Goal: Task Accomplishment & Management: Use online tool/utility

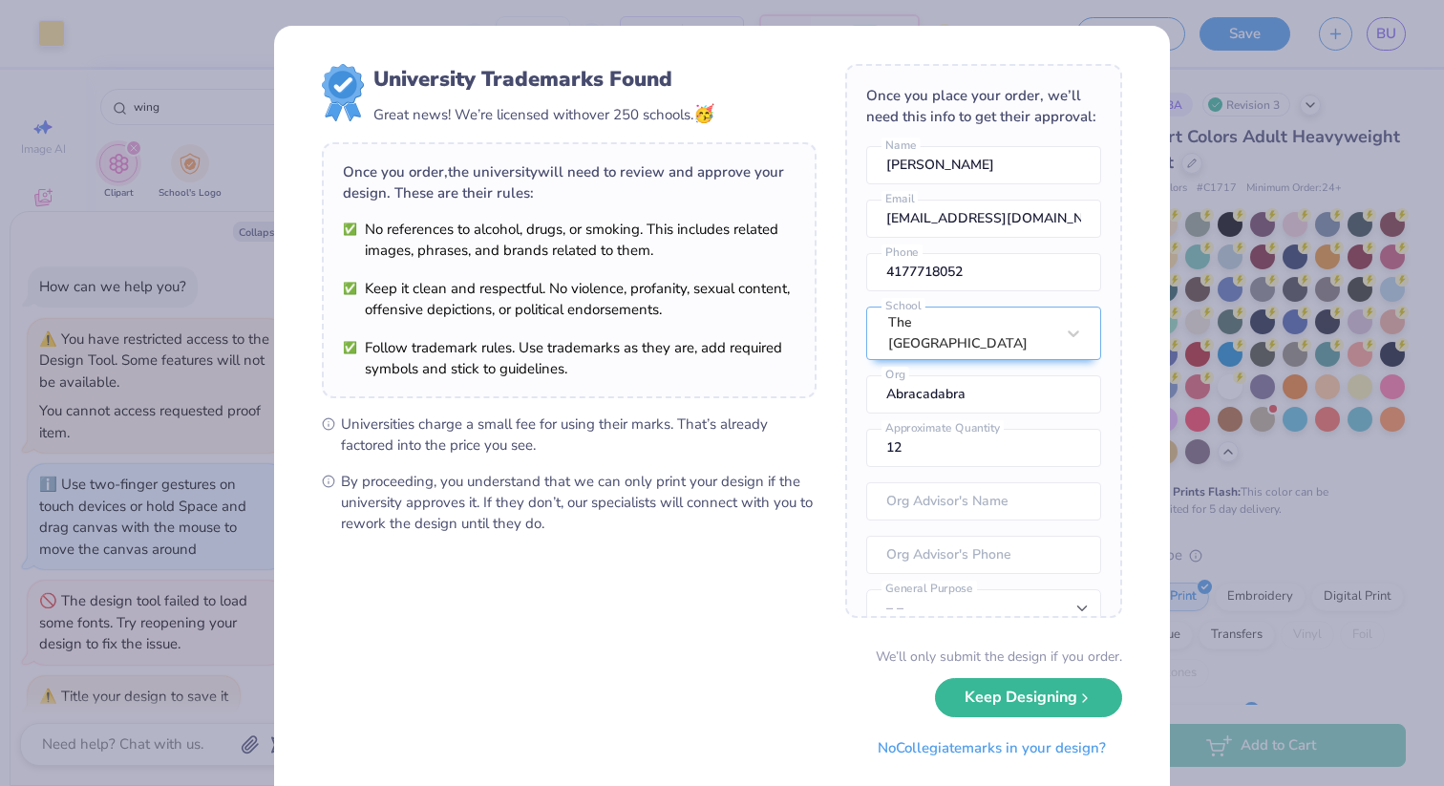
scroll to position [2268, 0]
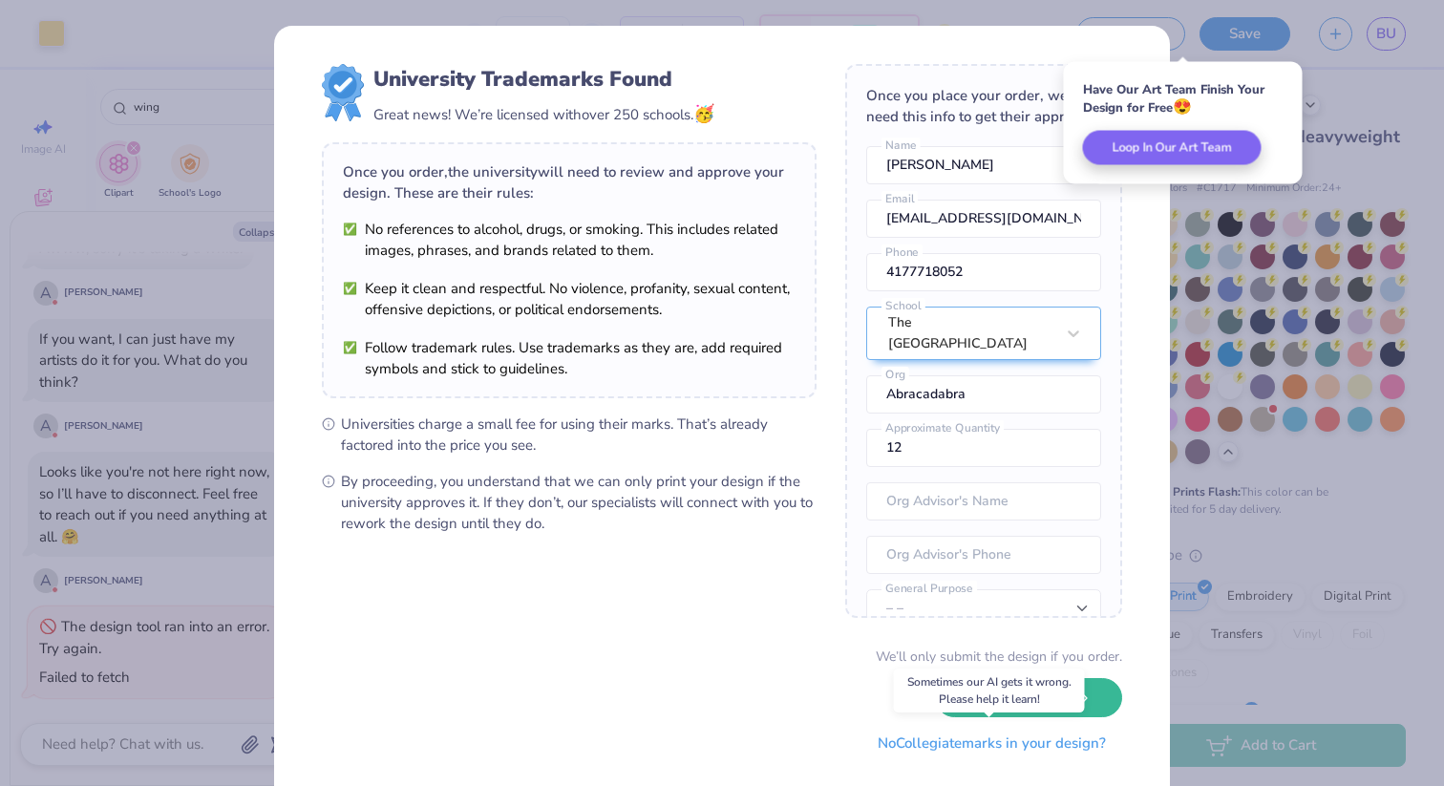
click at [969, 743] on button "No Collegiate marks in your design?" at bounding box center [991, 743] width 261 height 39
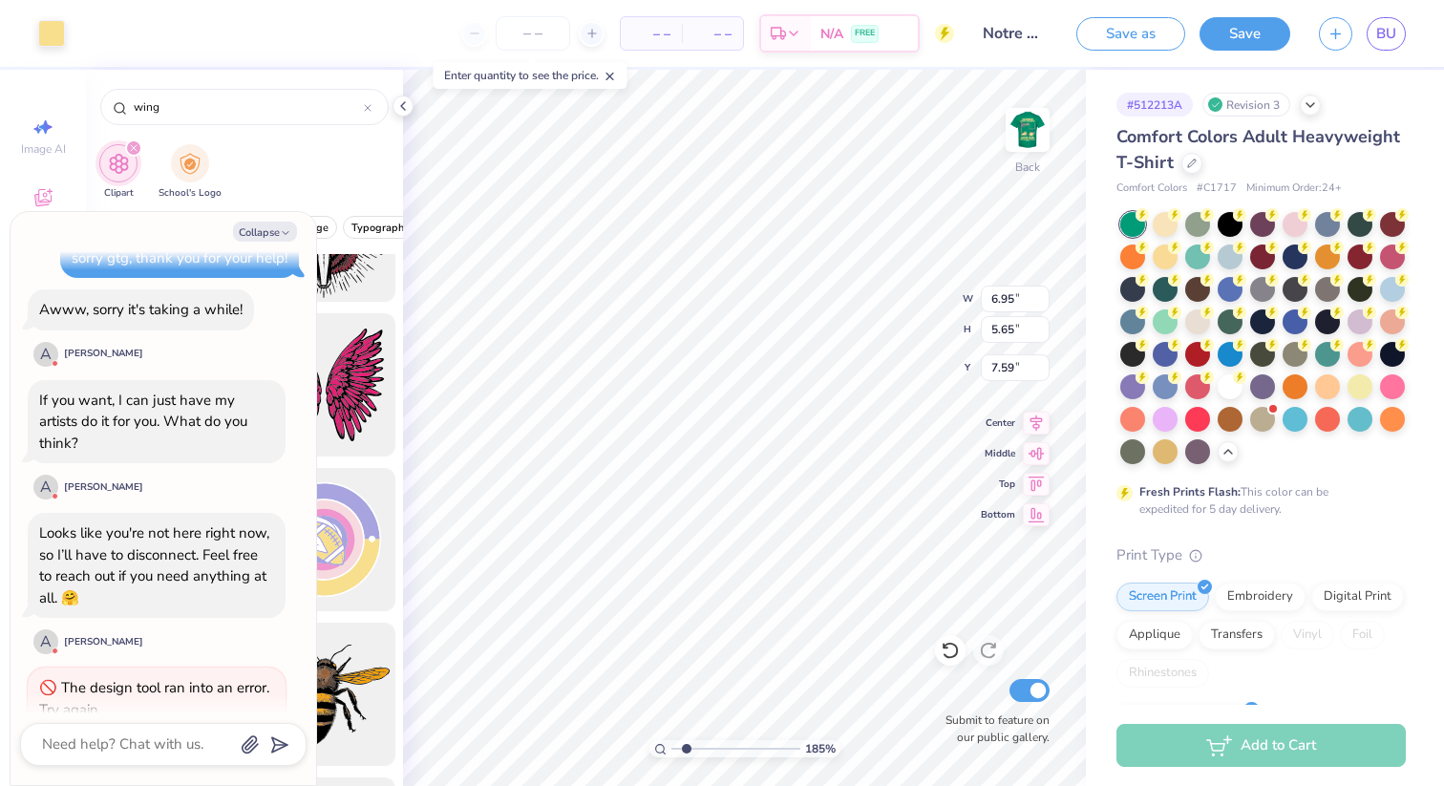
scroll to position [2177, 0]
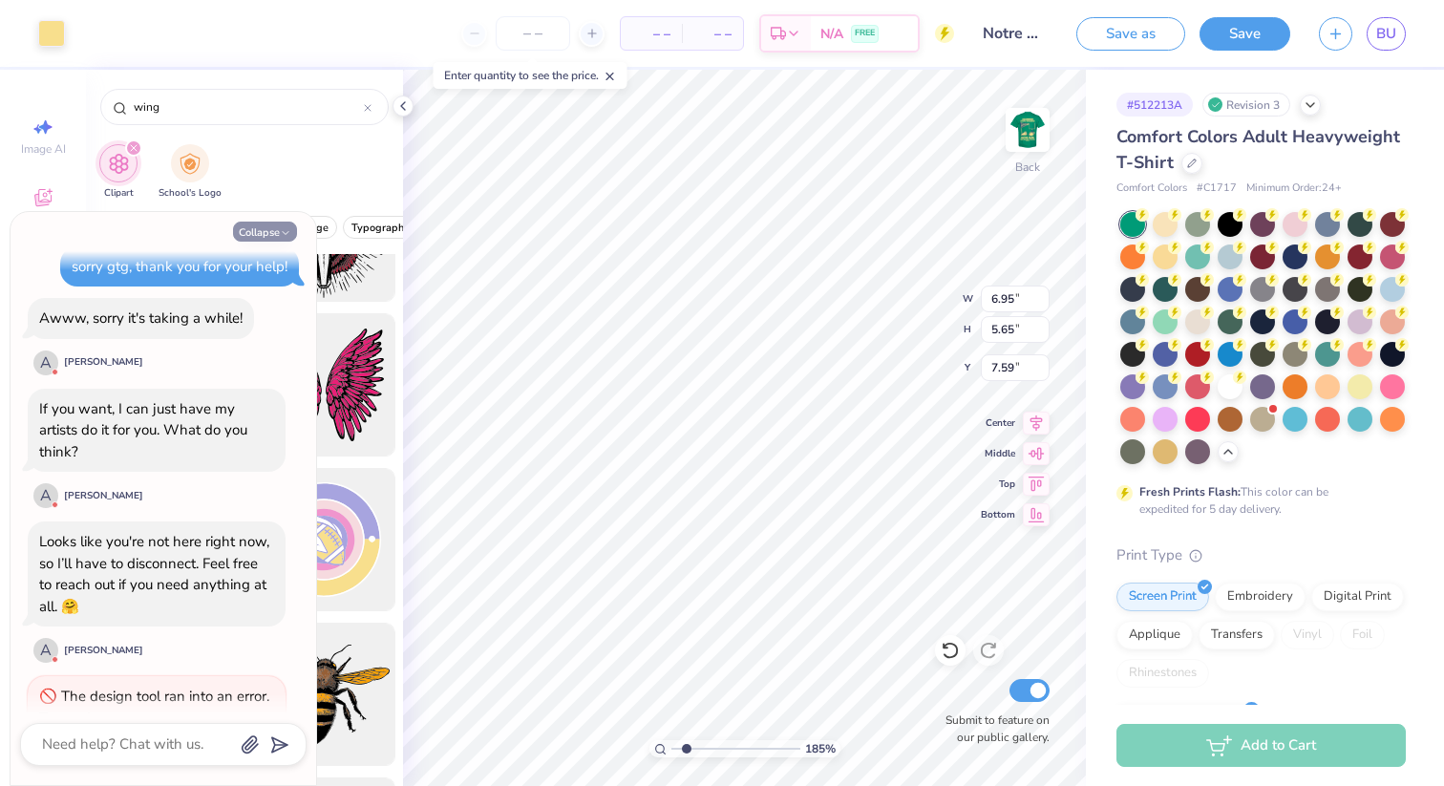
click at [277, 237] on button "Collapse" at bounding box center [265, 232] width 64 height 20
type textarea "x"
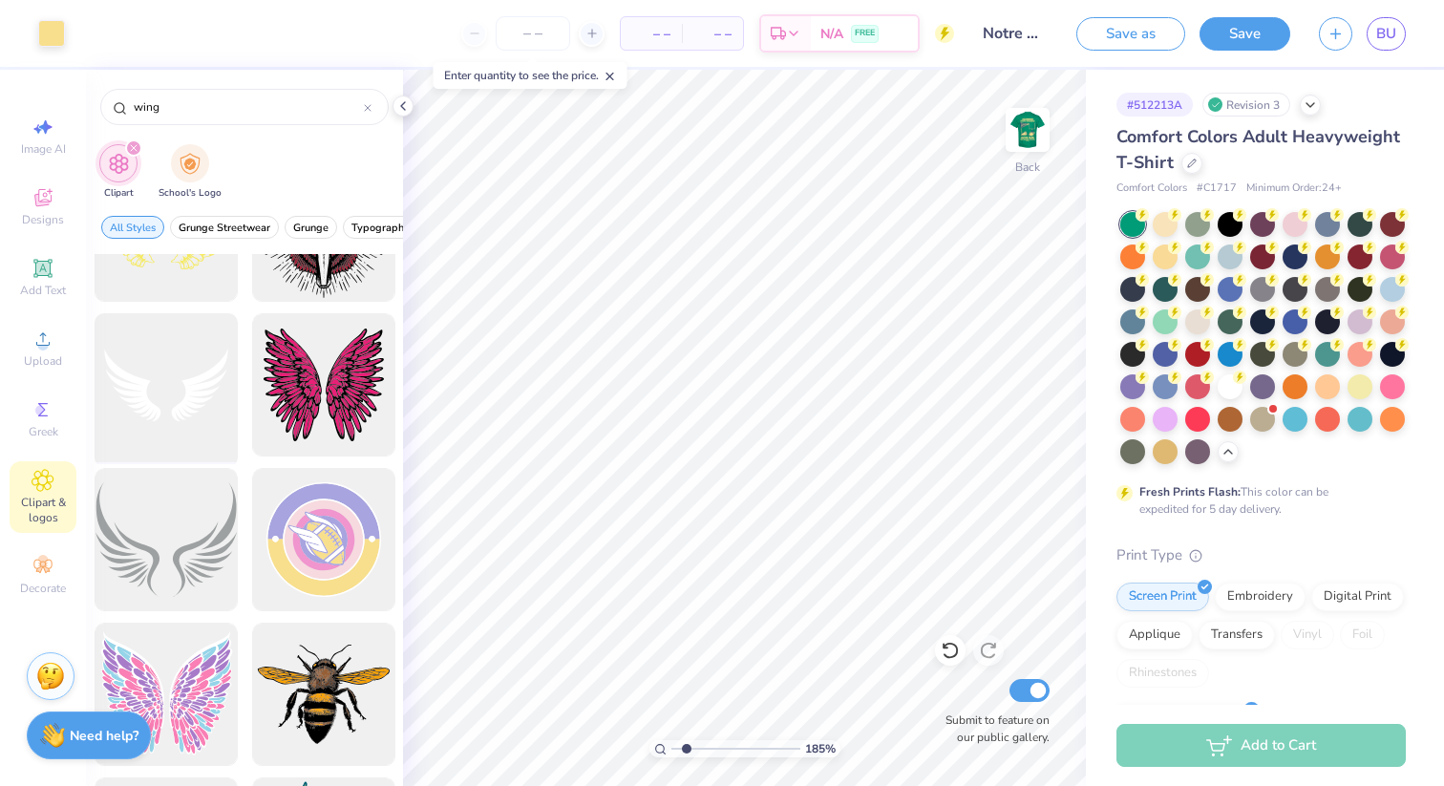
click at [201, 383] on div at bounding box center [166, 386] width 158 height 158
type input "3.25"
type input "2.45"
type input "3.19"
type input "8.46"
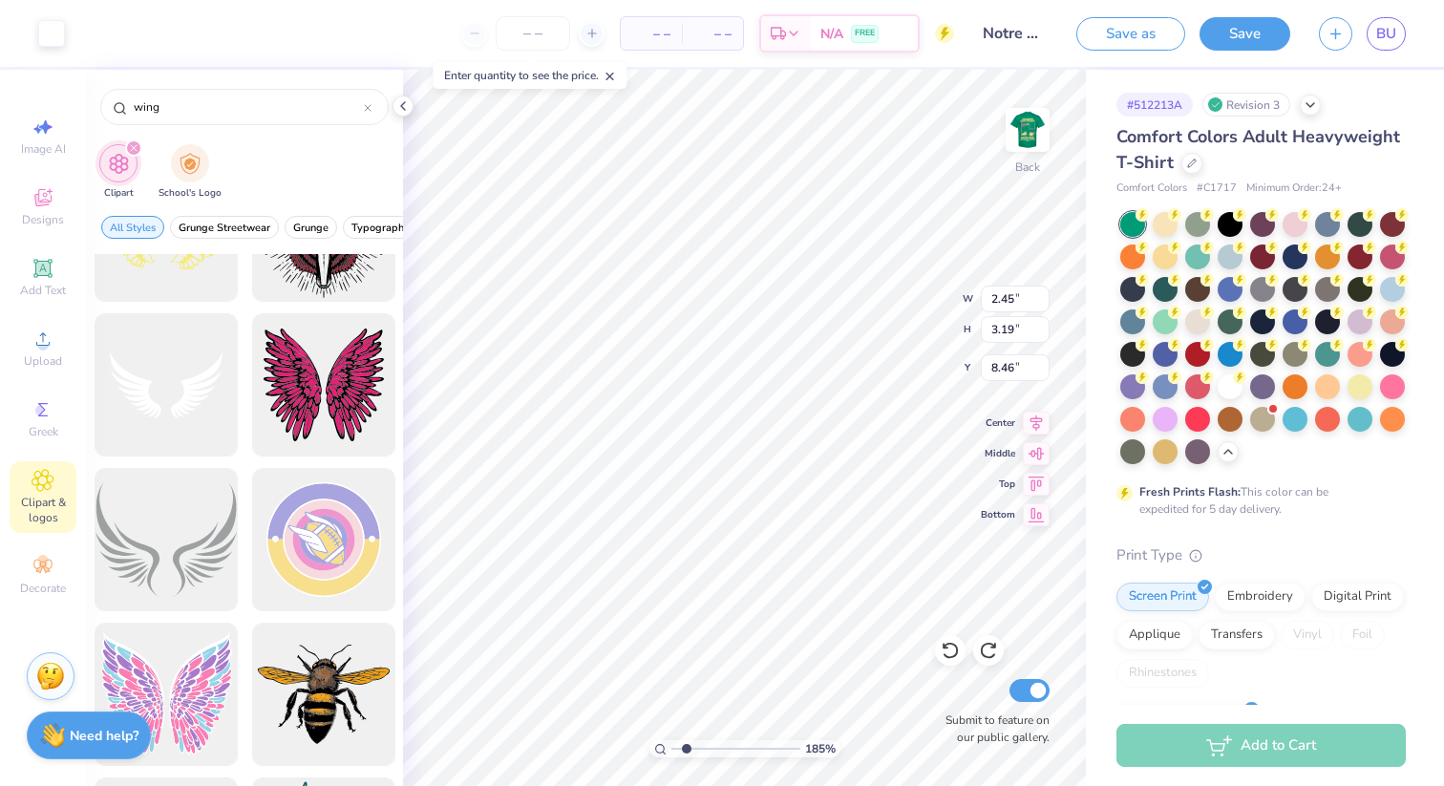
type input "6.46"
type input "8.39"
type input "3.25"
type input "4.71"
type input "2.79"
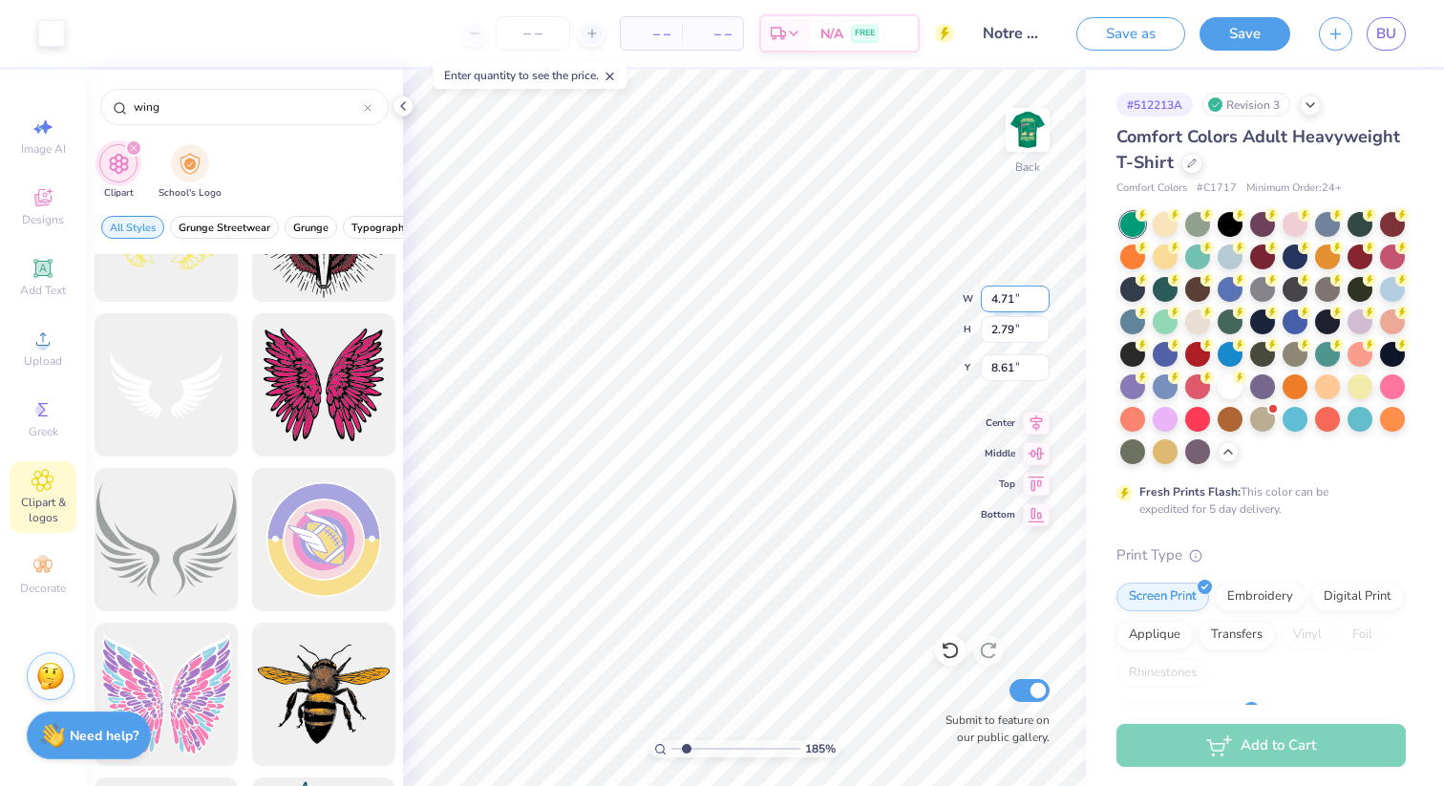
type input "3.66"
type input "3.60"
type input "2.13"
type input "4.31"
click at [152, 539] on div at bounding box center [166, 540] width 158 height 158
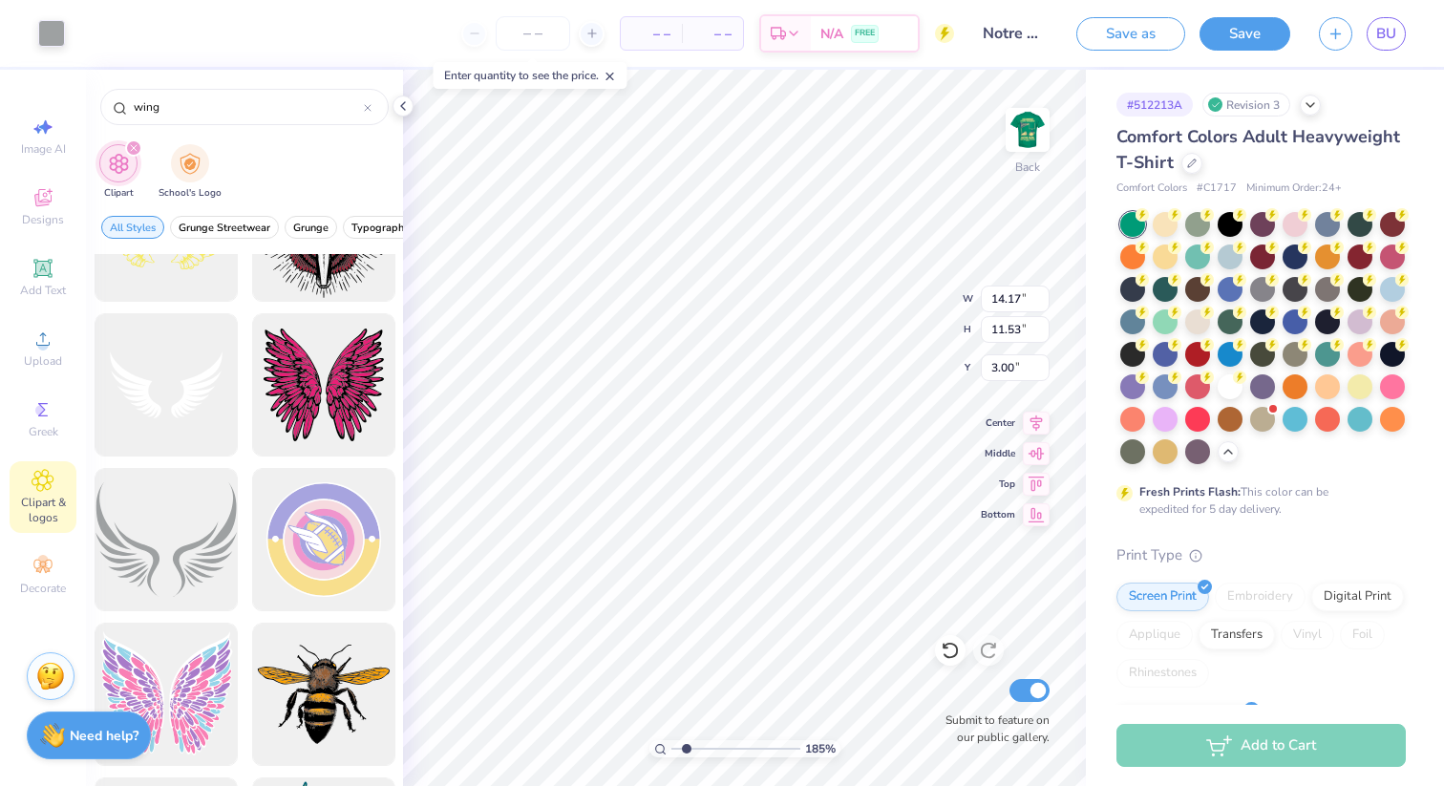
type input "0.97"
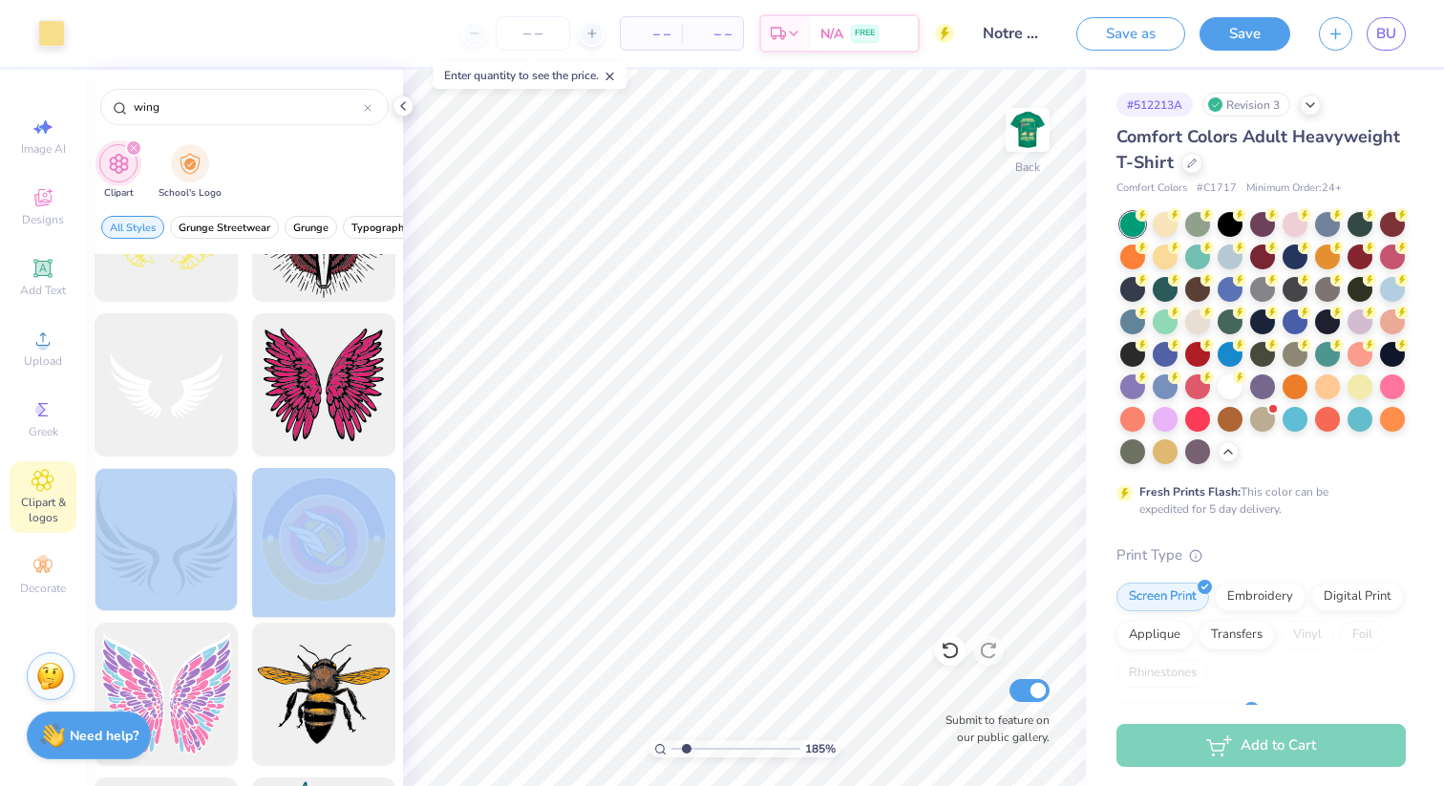
drag, startPoint x: 185, startPoint y: 568, endPoint x: 254, endPoint y: 563, distance: 69.0
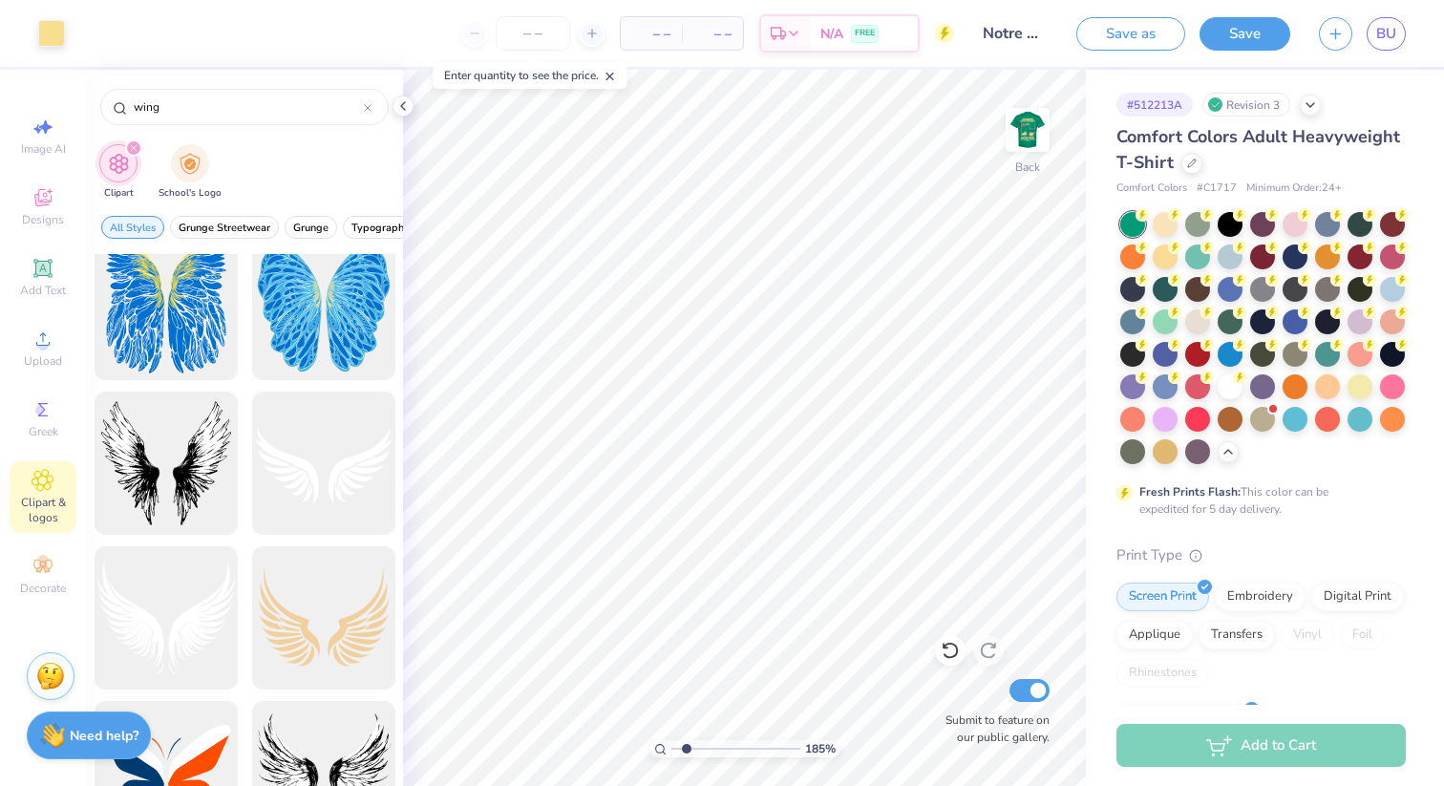
scroll to position [2648, 0]
click at [297, 602] on div at bounding box center [323, 618] width 158 height 158
type input "4.82"
type input "3.68"
type input "2.38"
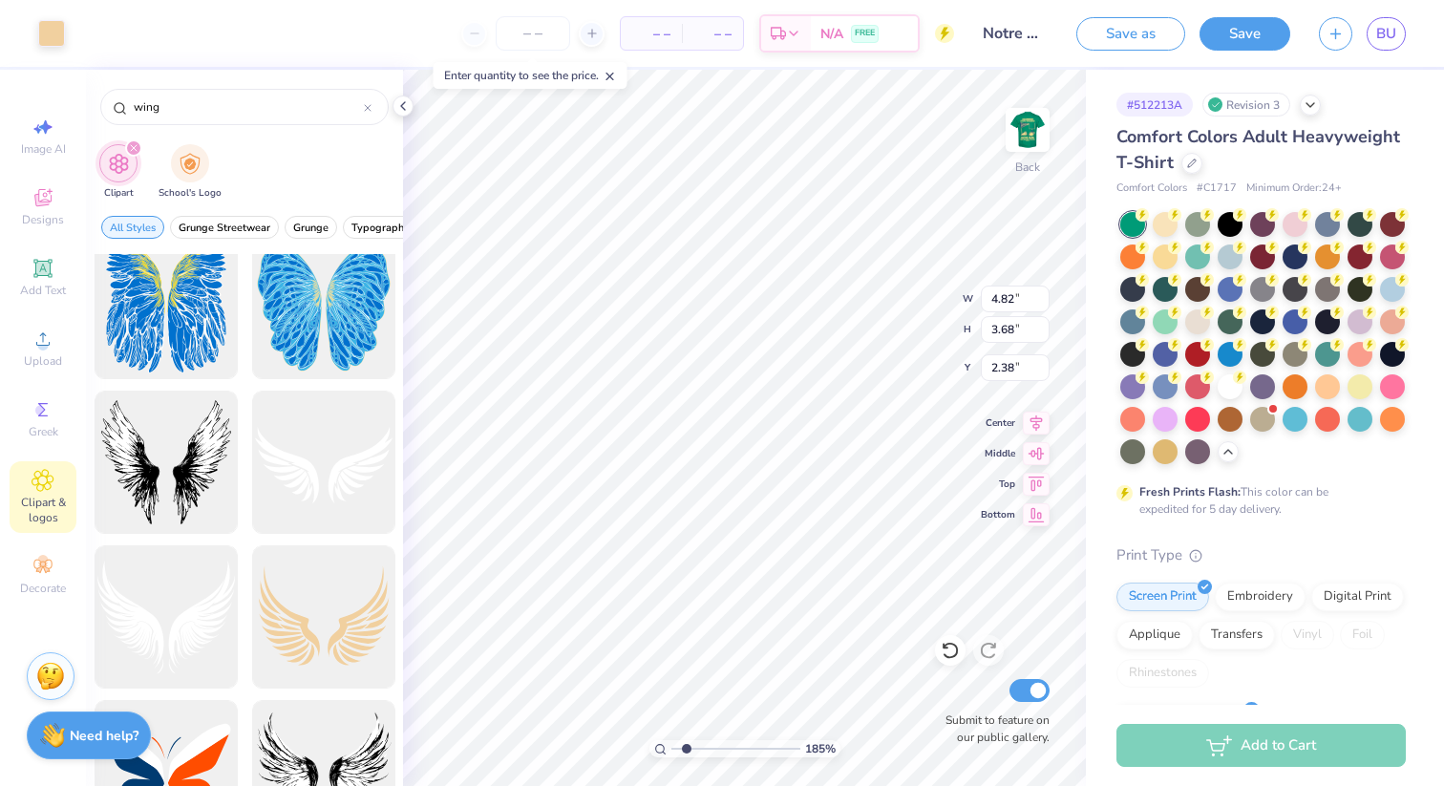
type input "2.81"
type input "2.14"
type input "4.19"
type input "3.67"
type input "2.80"
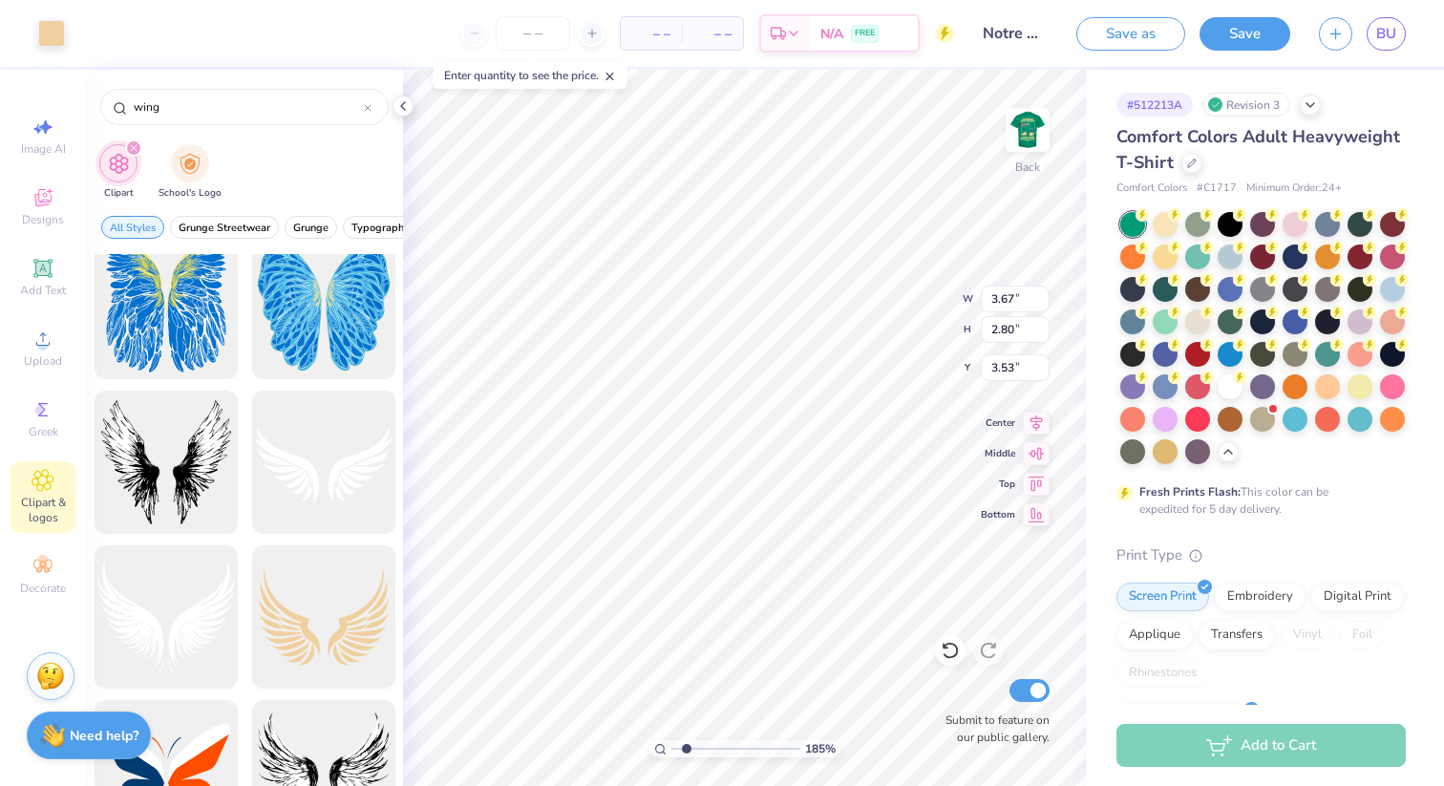
type input "3.65"
type input "2.80"
click at [59, 36] on div at bounding box center [51, 31] width 27 height 27
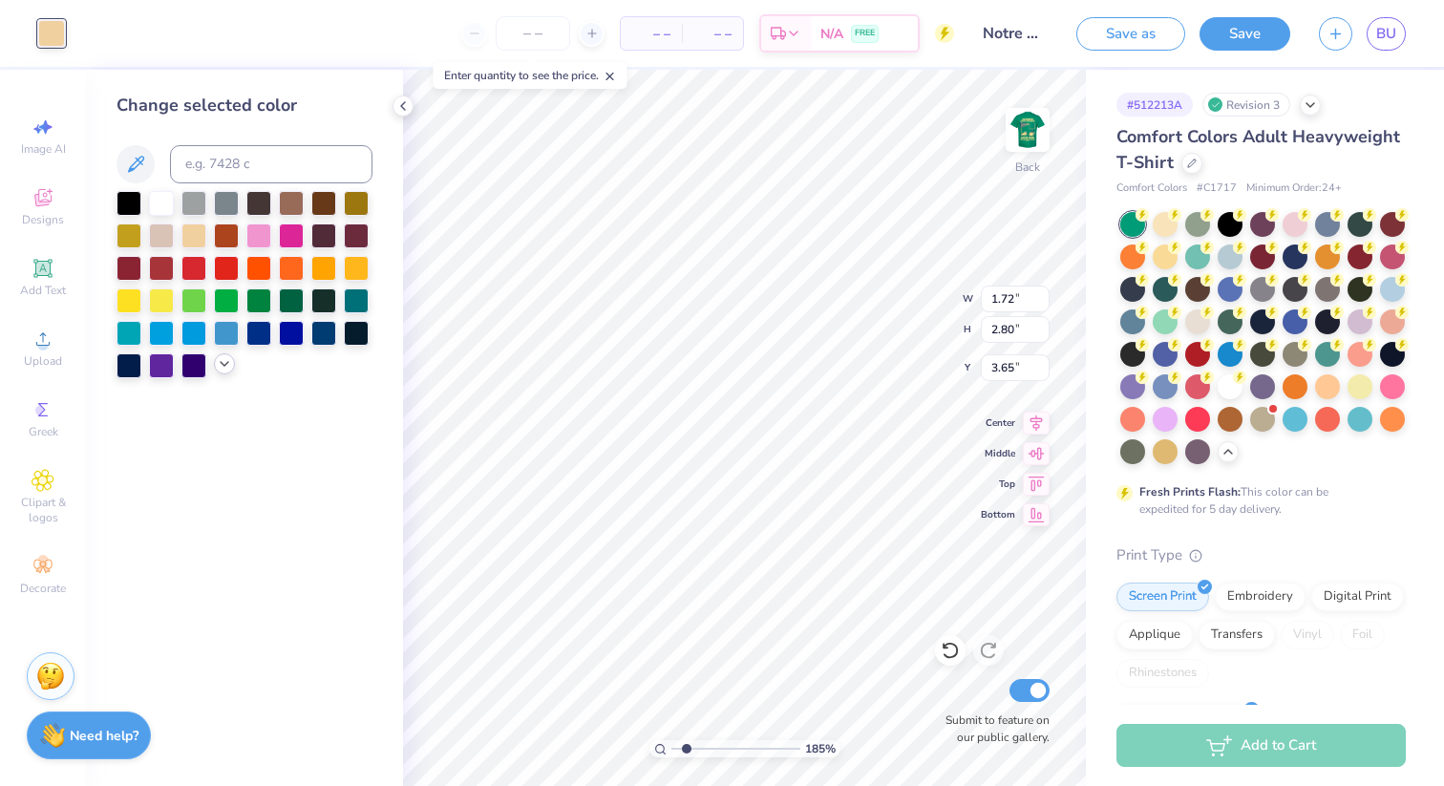
click at [217, 362] on icon at bounding box center [224, 363] width 15 height 15
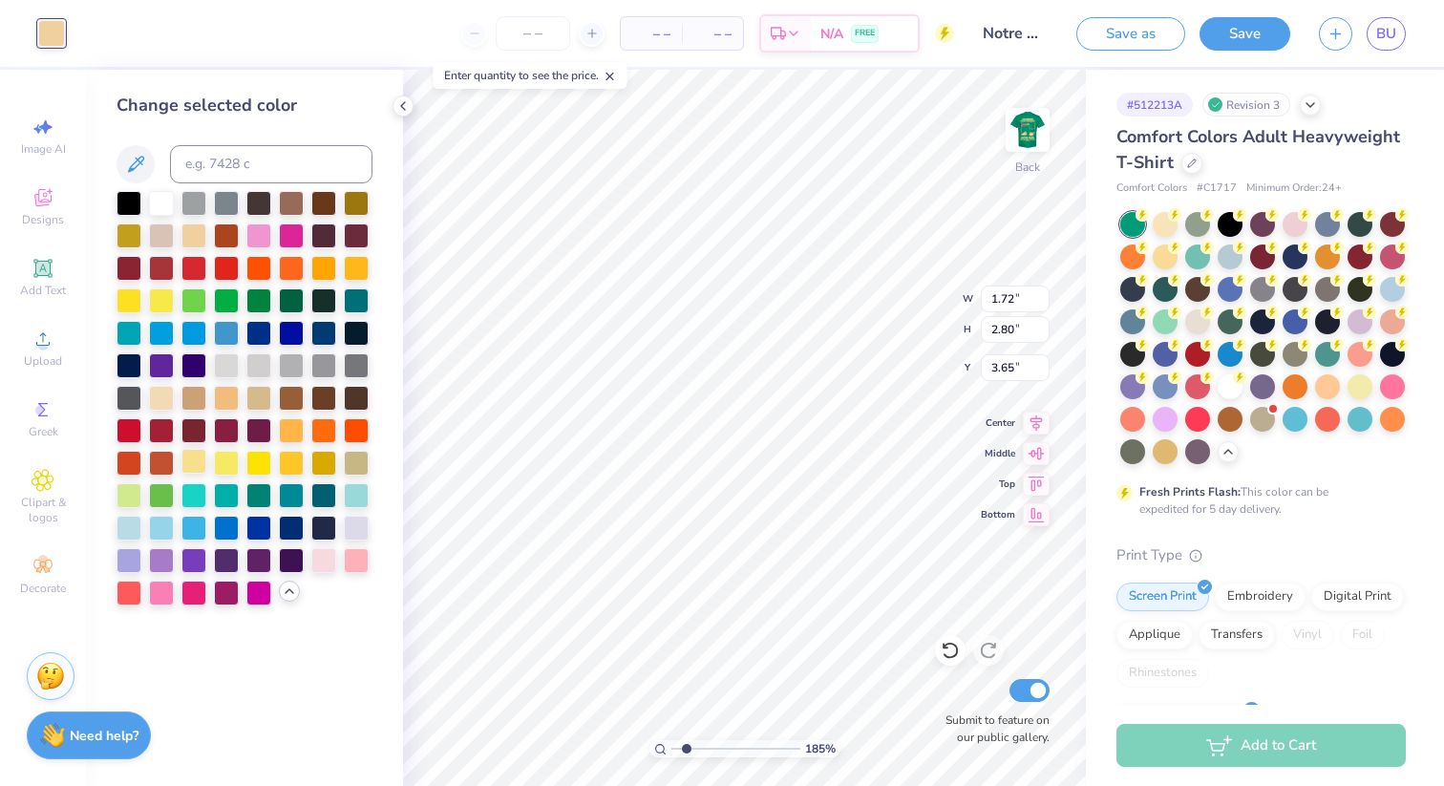
click at [198, 465] on div at bounding box center [193, 461] width 25 height 25
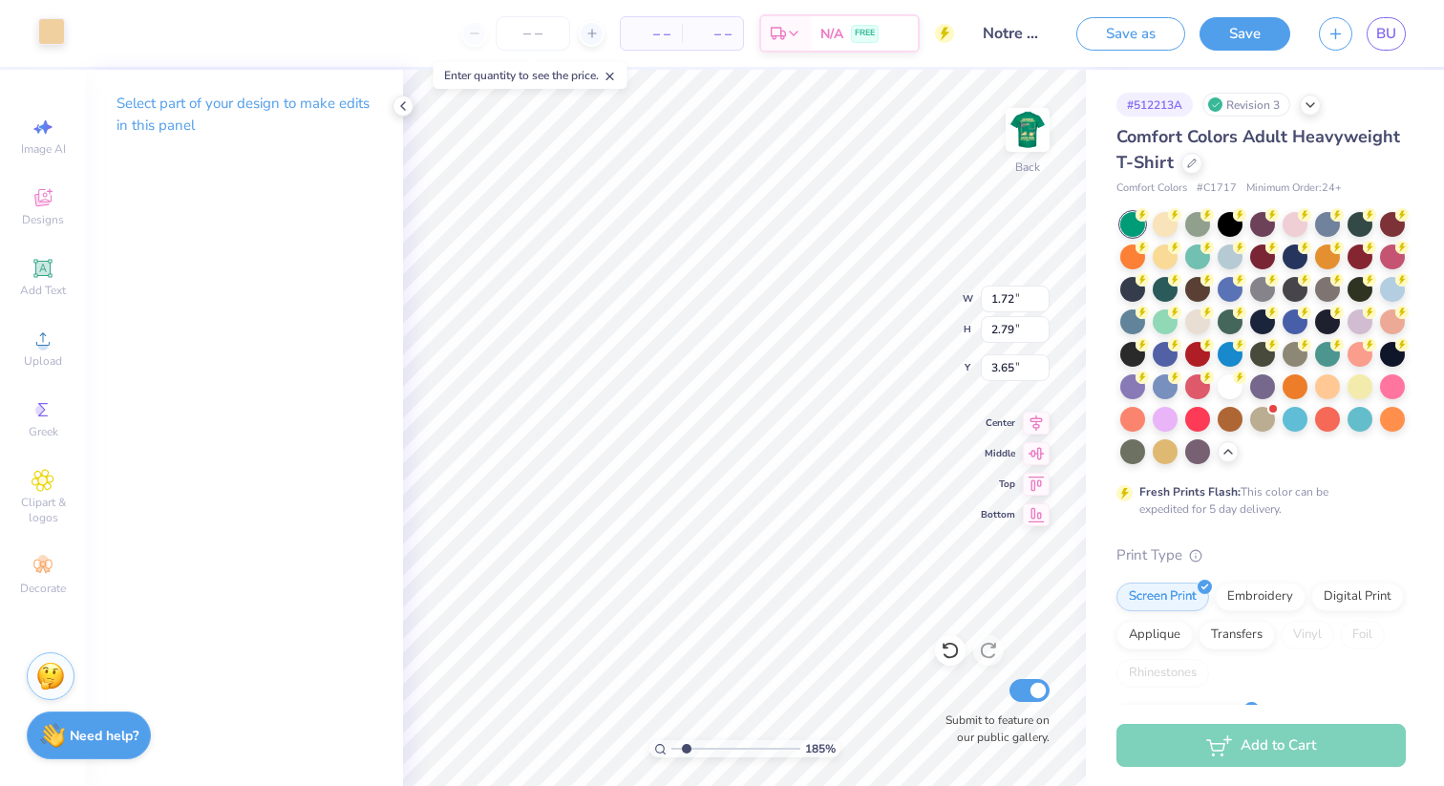
click at [54, 36] on div at bounding box center [51, 31] width 27 height 27
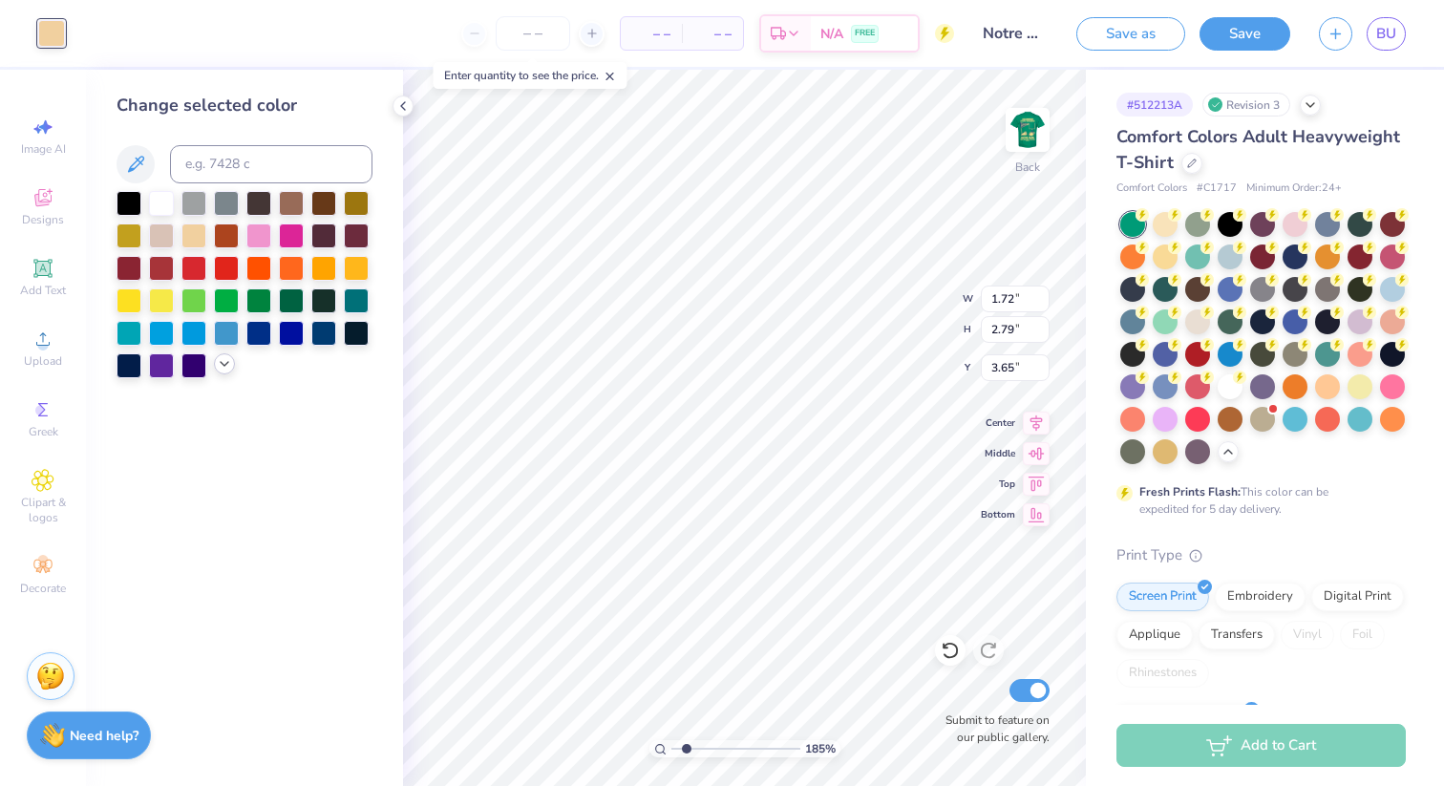
click at [220, 359] on icon at bounding box center [224, 363] width 15 height 15
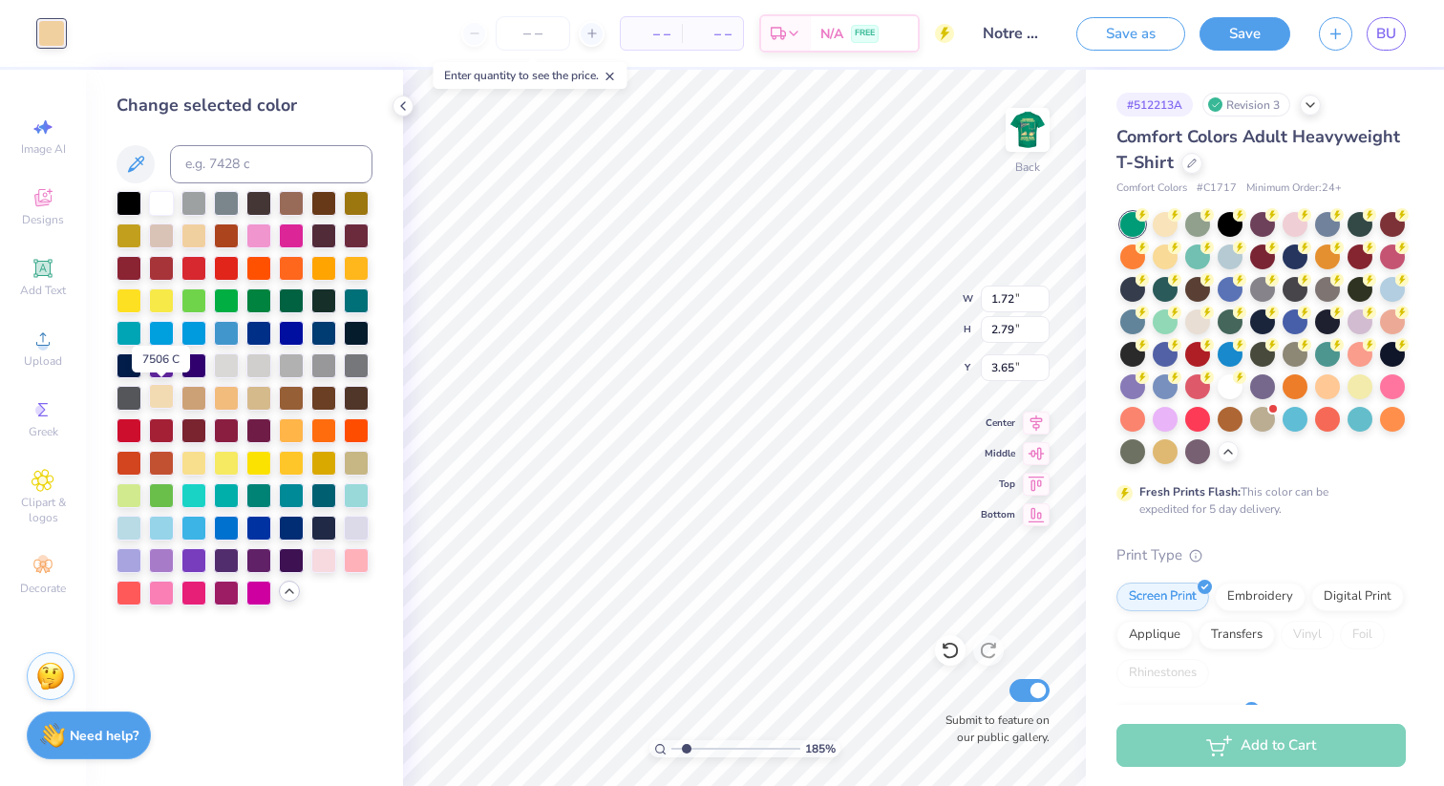
click at [167, 398] on div at bounding box center [161, 396] width 25 height 25
click at [194, 462] on div at bounding box center [193, 461] width 25 height 25
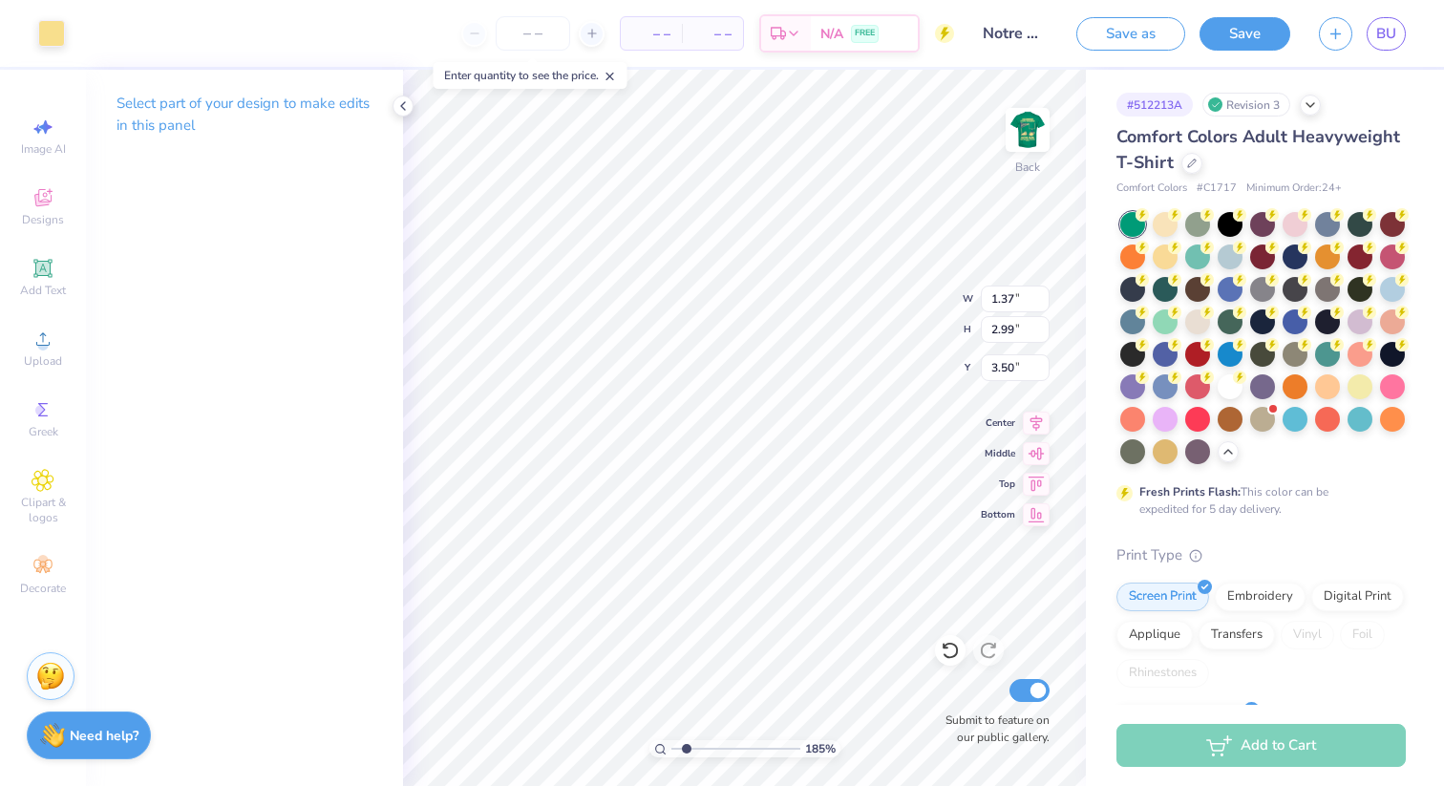
type input "1.37"
type input "2.99"
type input "3.50"
type input "1.72"
type input "2.80"
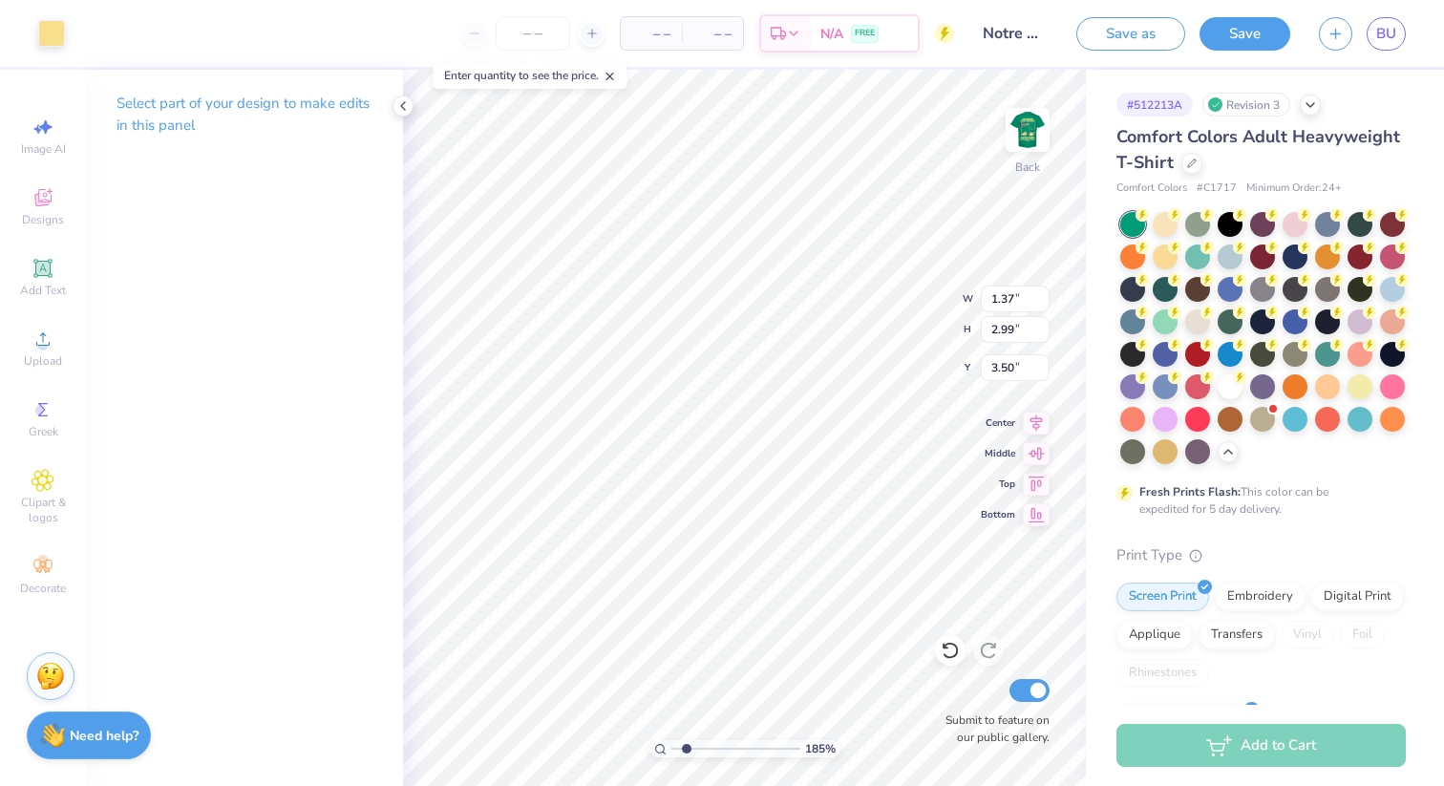
type input "3.65"
type input "1.37"
type input "2.99"
type input "3.45"
type input "1.47"
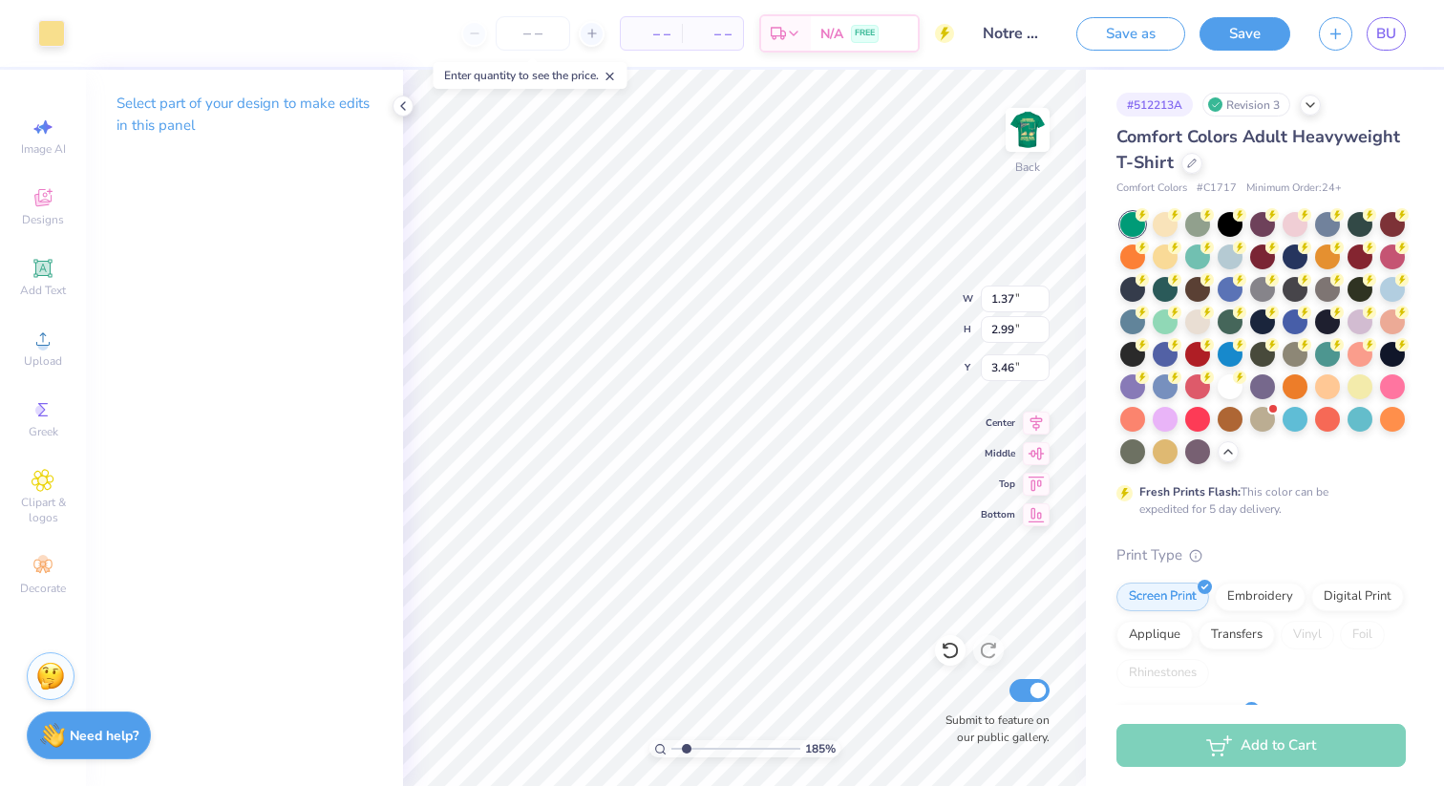
type input "2.96"
type input "3.49"
click at [892, 334] on div "185 % Back W 1.47 1.47 " H 2.96 2.96 " Y 3.49 3.49 " Center Middle Top Bottom S…" at bounding box center [744, 428] width 683 height 716
type input "1.37"
type input "2.99"
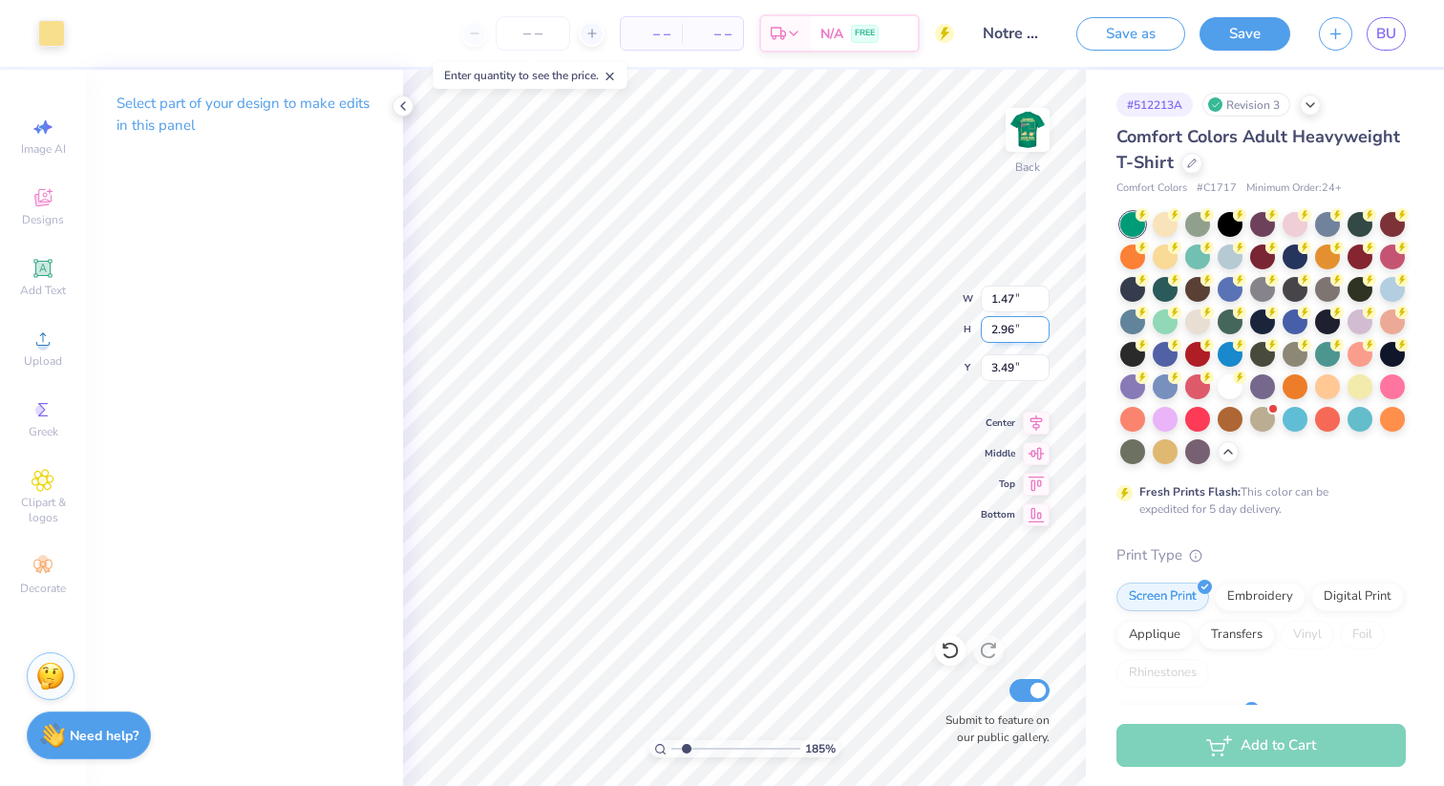
type input "3.45"
type input "1.47"
type input "2.96"
type input "3.49"
drag, startPoint x: 687, startPoint y: 747, endPoint x: 634, endPoint y: 748, distance: 52.5
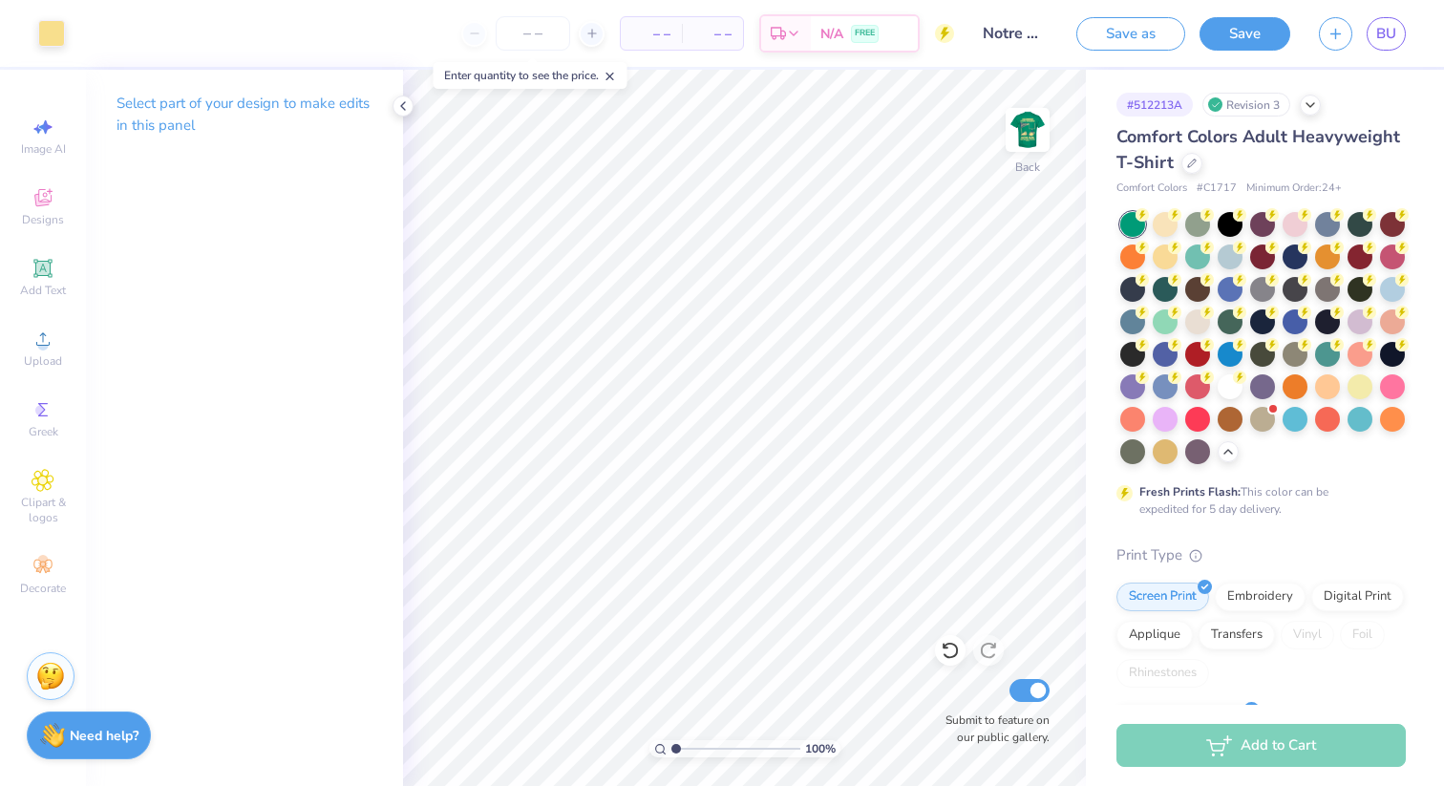
type input "1"
click at [671, 748] on input "range" at bounding box center [735, 748] width 129 height 17
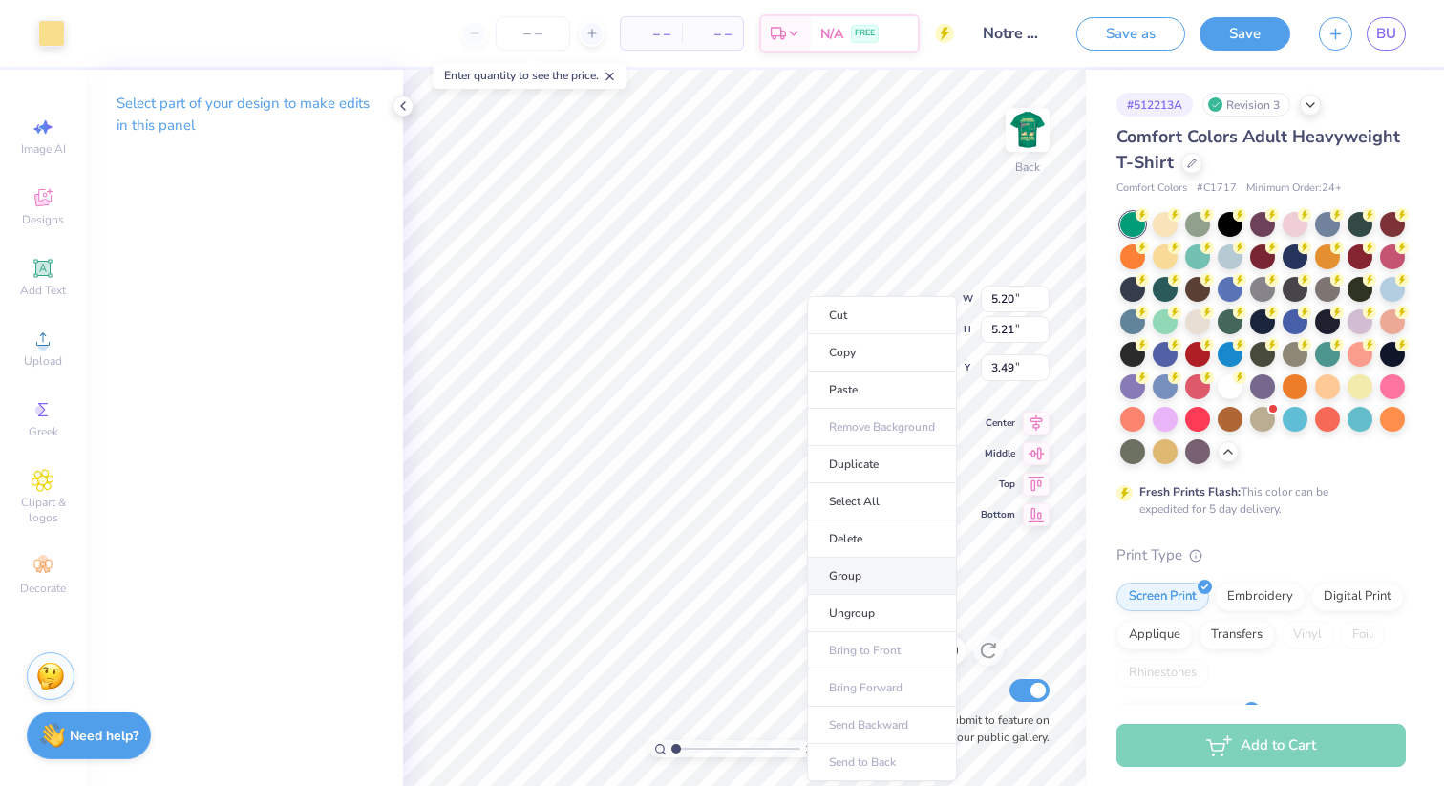
click at [858, 580] on li "Group" at bounding box center [882, 576] width 150 height 37
type input "3.77"
type input "3.79"
type input "3.76"
type input "3.50"
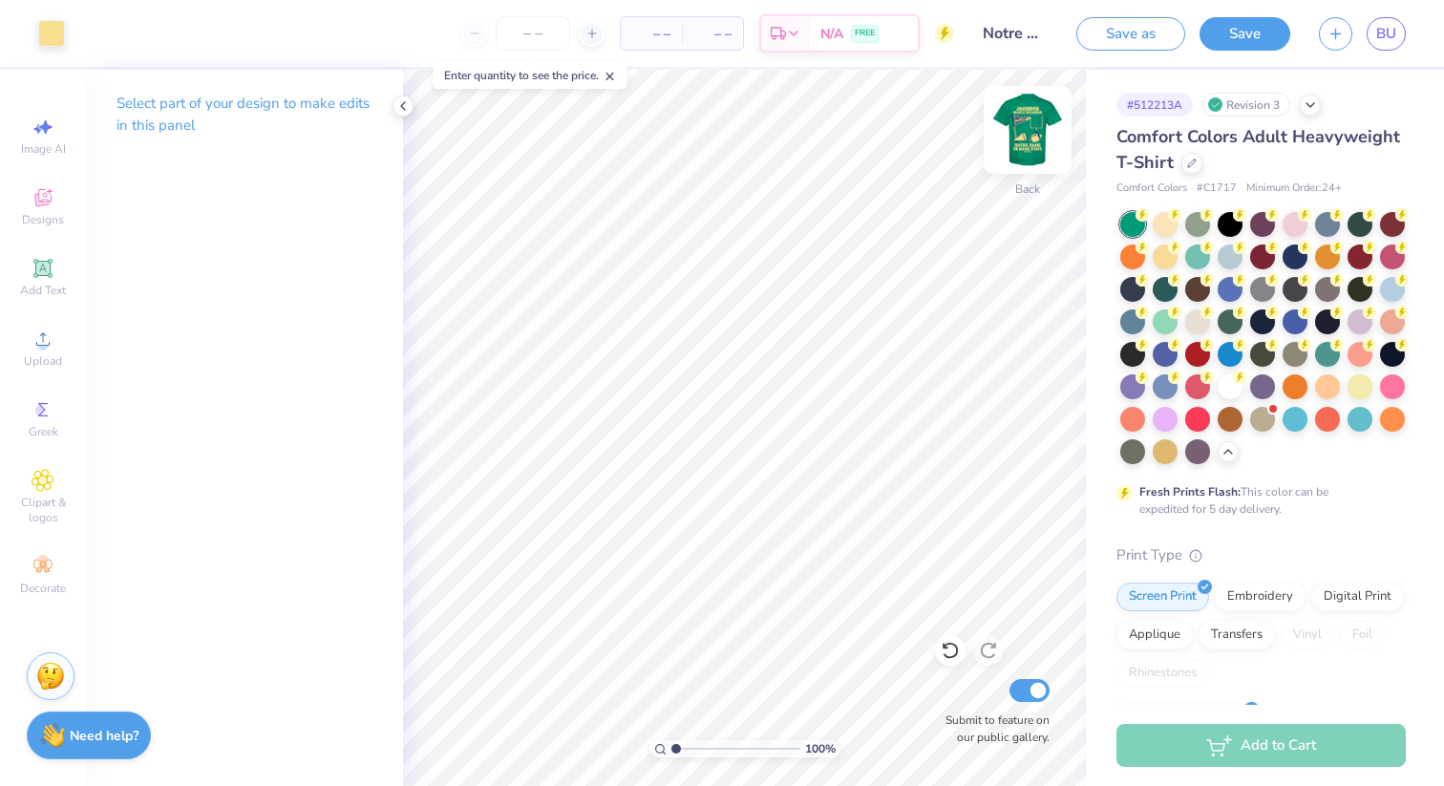
click at [1025, 137] on img at bounding box center [1027, 130] width 76 height 76
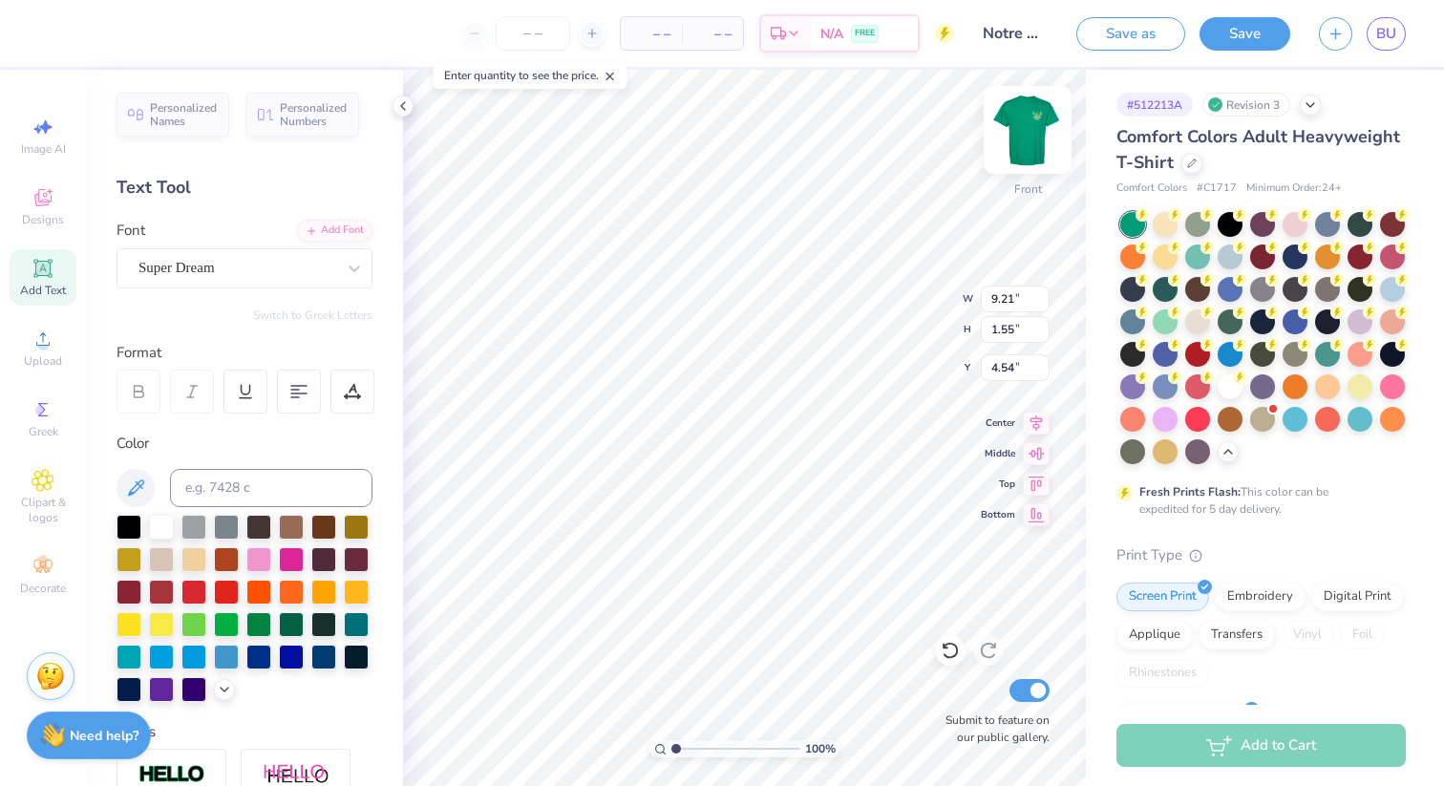
type input "4.54"
type input "11.42"
type input "17.06"
type input "4.77"
type input "4.49"
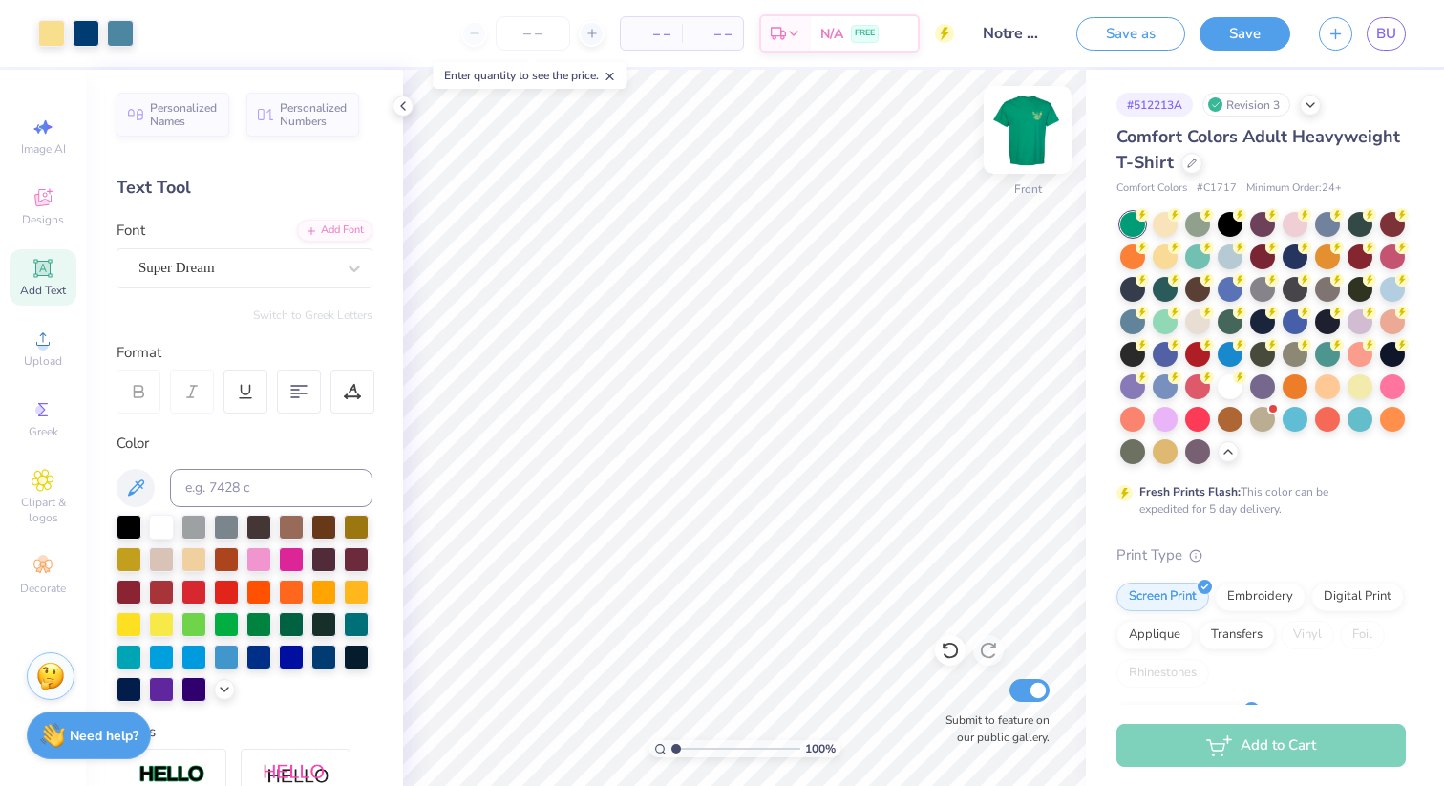
click at [1034, 128] on img at bounding box center [1027, 130] width 76 height 76
click at [1034, 128] on img at bounding box center [1028, 130] width 38 height 38
click at [1248, 31] on button "Save" at bounding box center [1245, 30] width 91 height 33
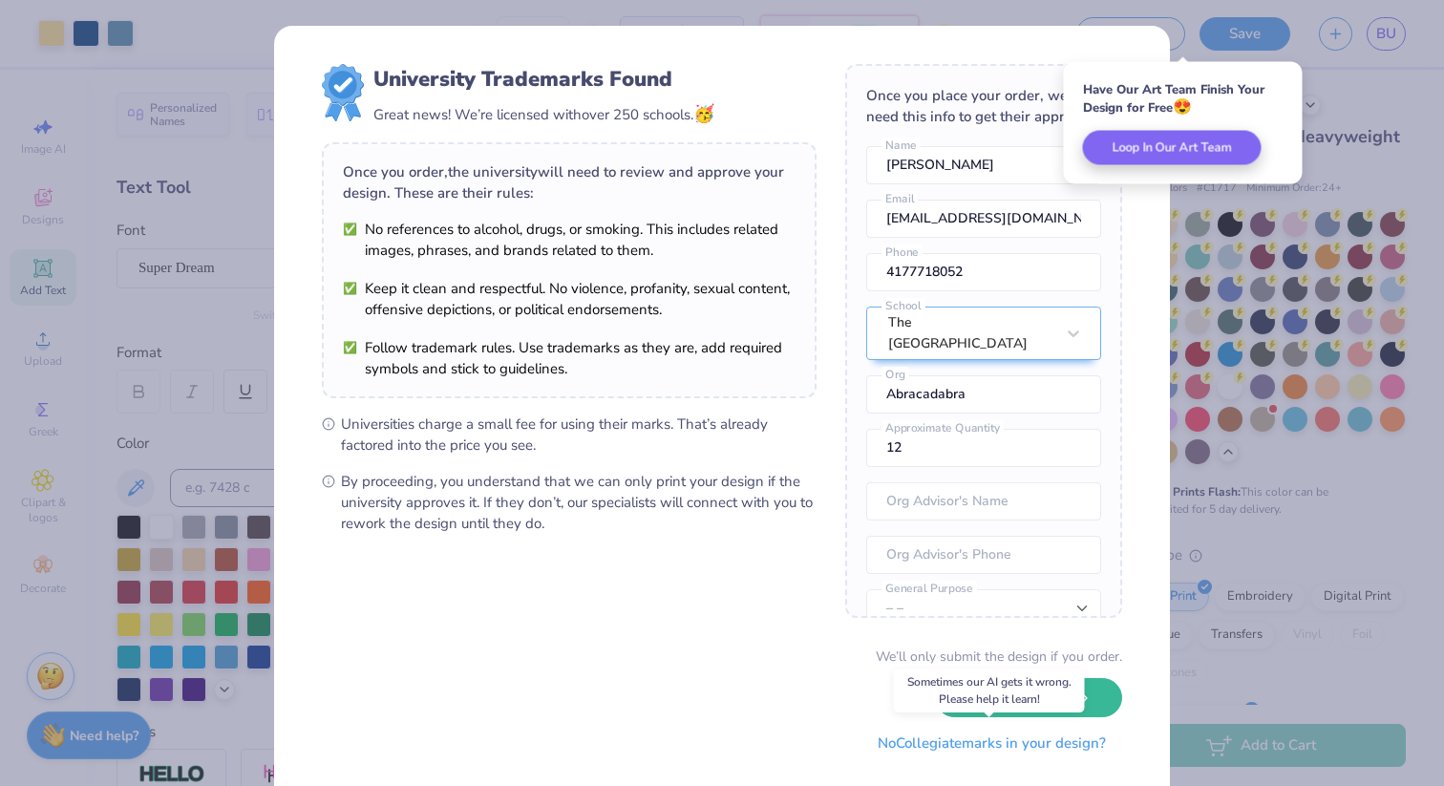
click at [986, 748] on button "No Collegiate marks in your design?" at bounding box center [991, 743] width 261 height 39
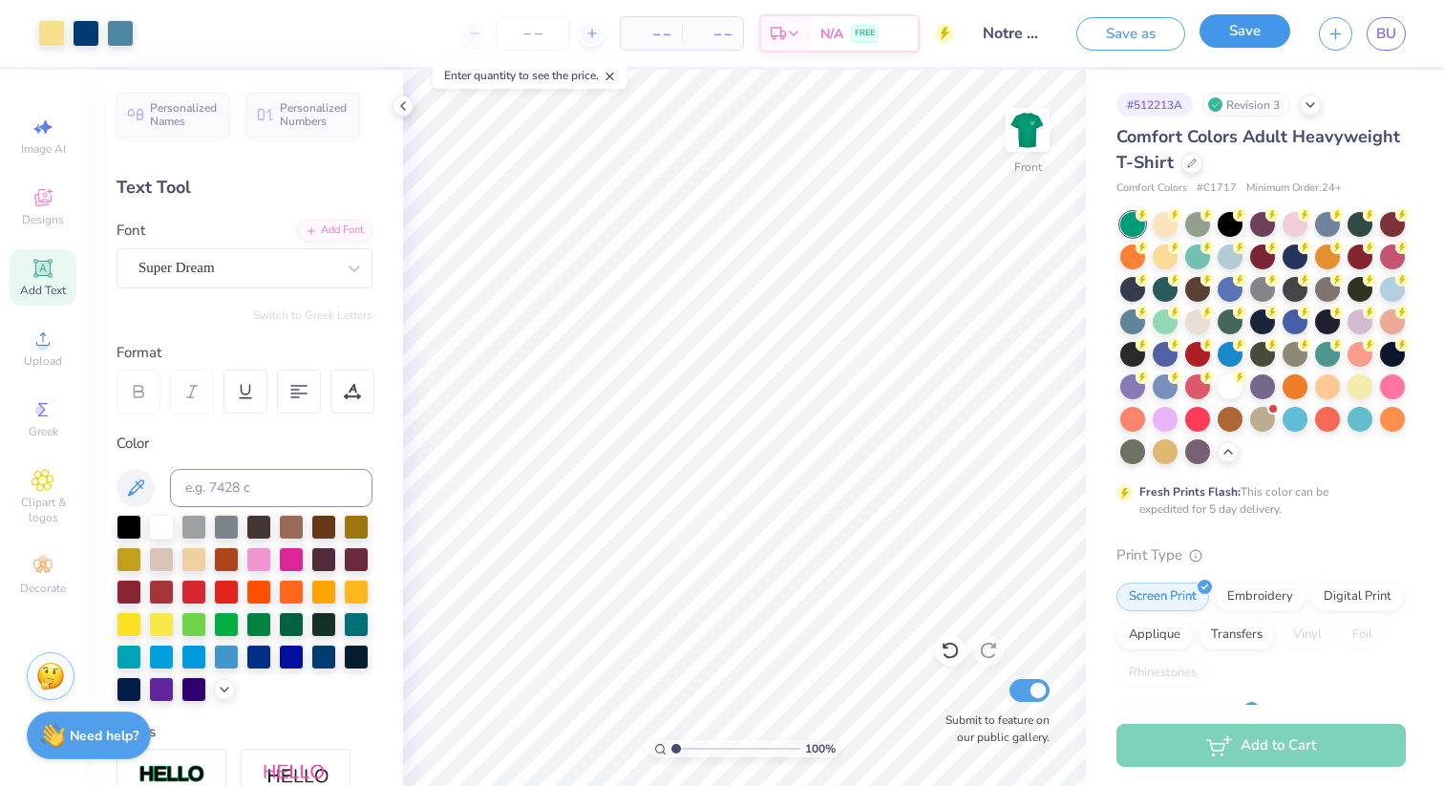
click at [1230, 29] on button "Save" at bounding box center [1245, 30] width 91 height 33
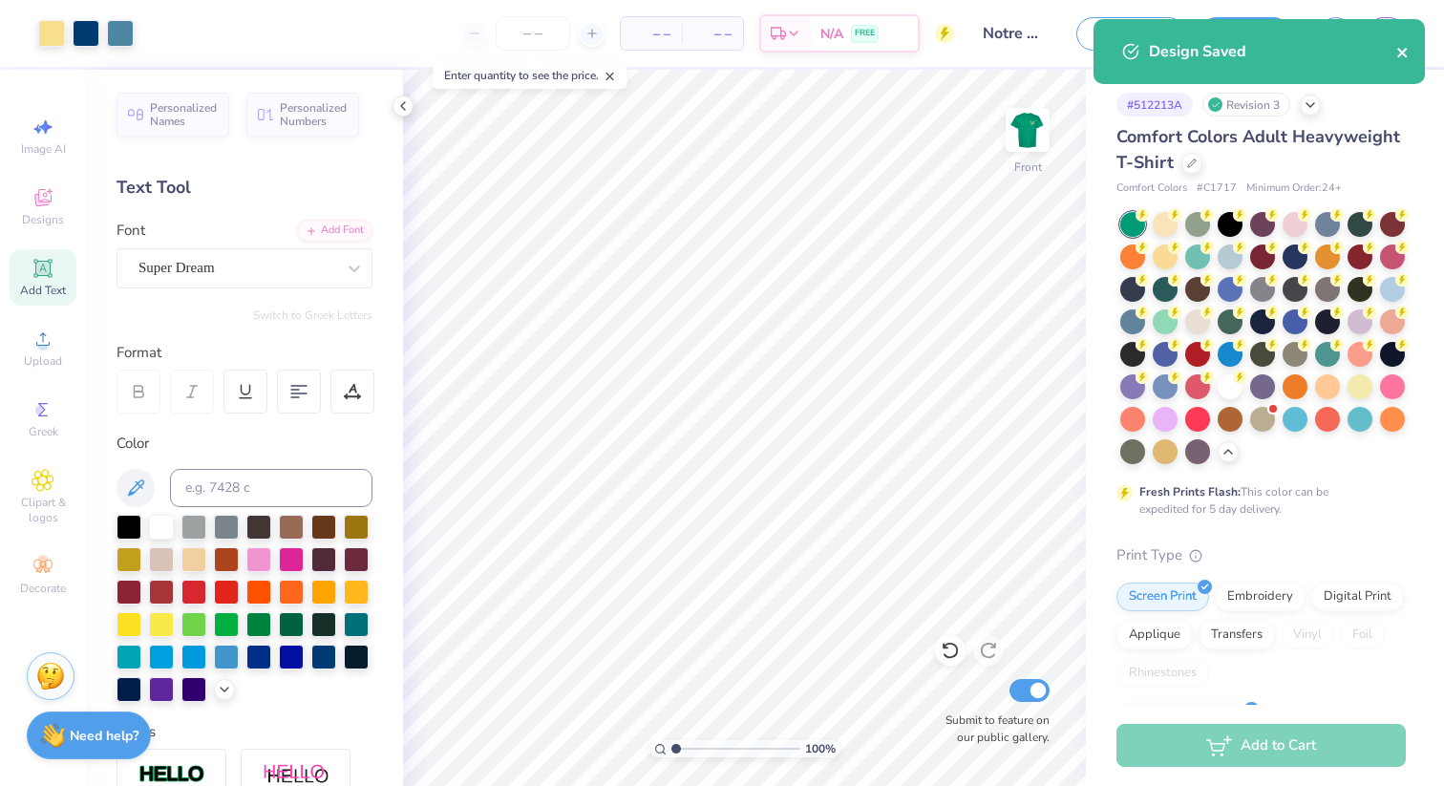
click at [1402, 52] on icon "close" at bounding box center [1402, 53] width 10 height 10
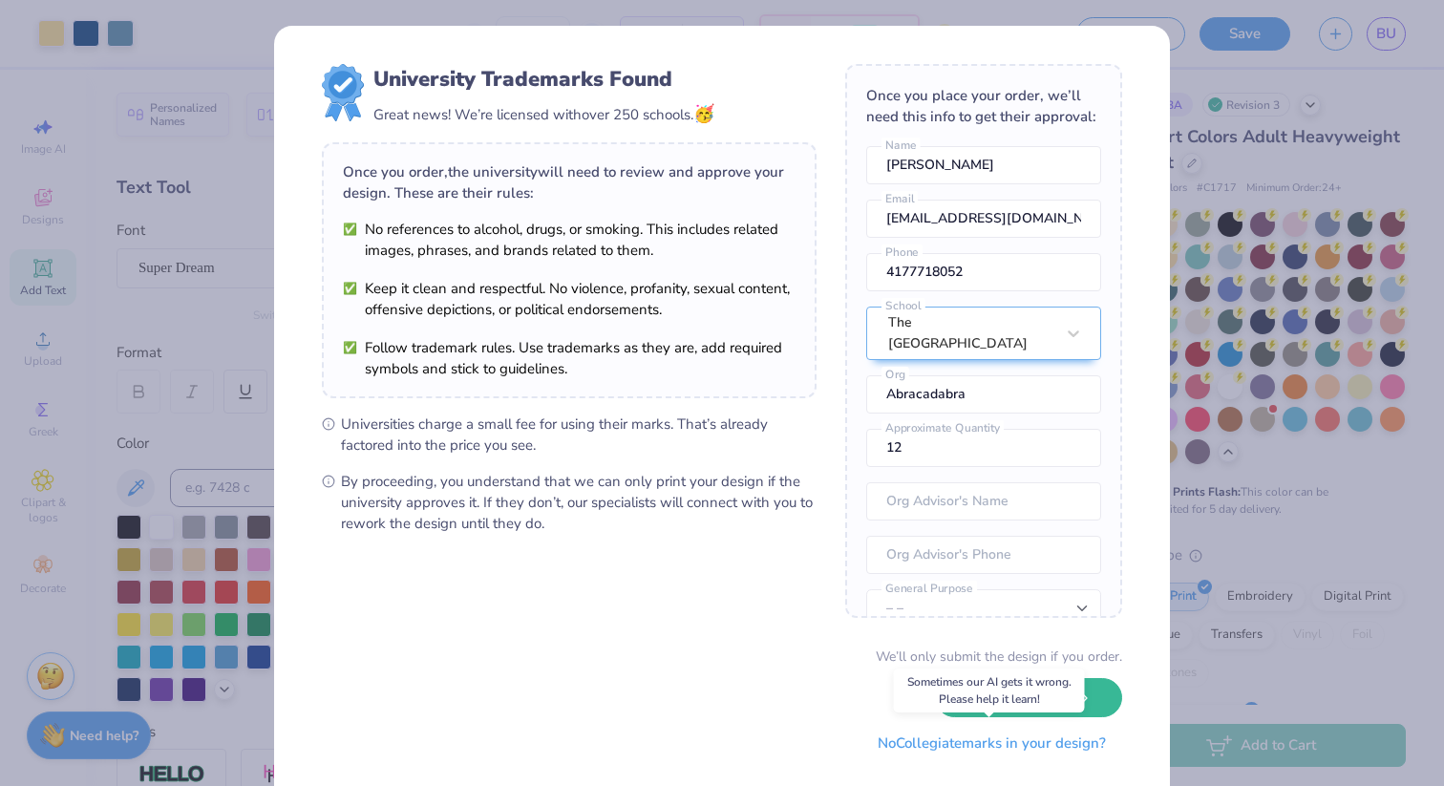
click at [955, 747] on button "No Collegiate marks in your design?" at bounding box center [991, 743] width 261 height 39
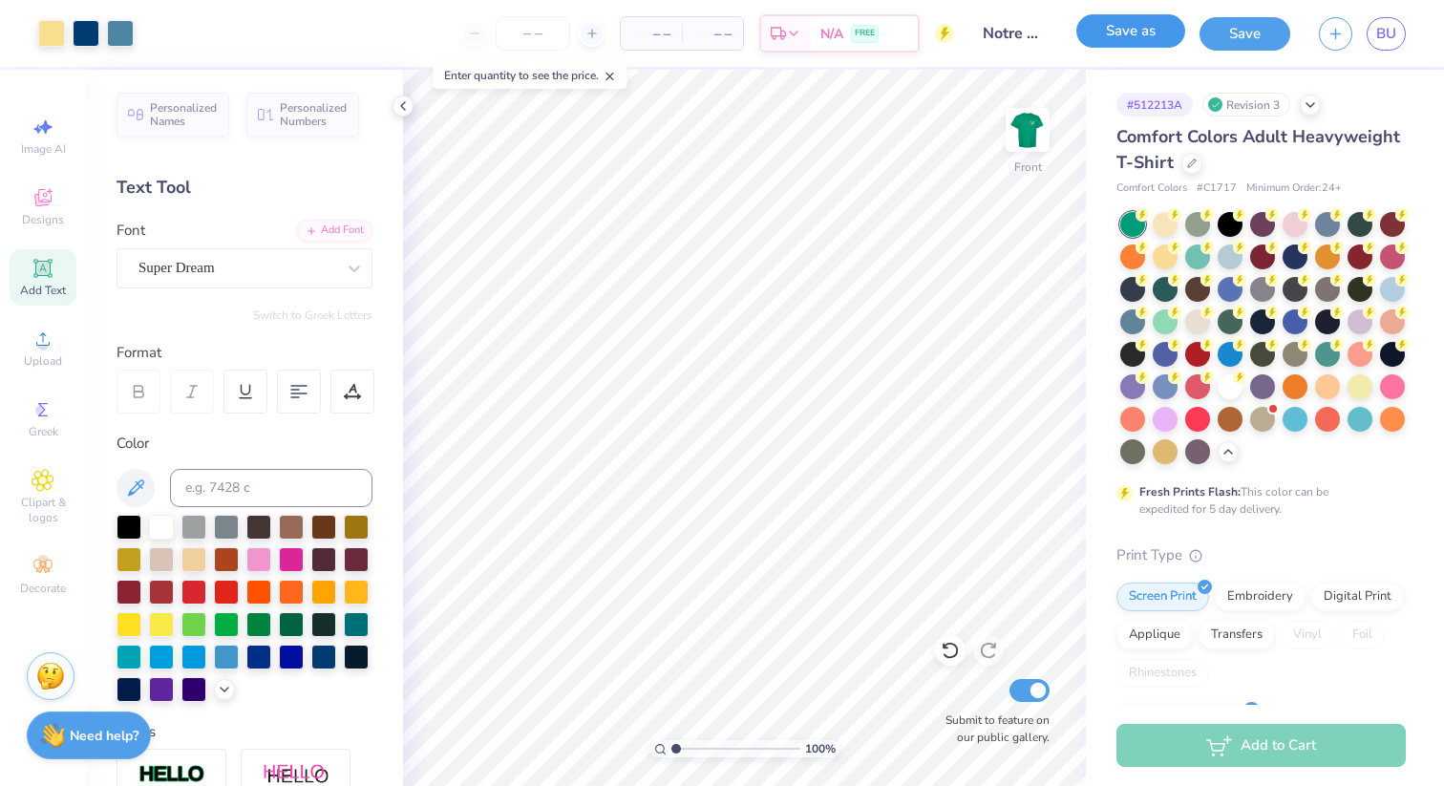
click at [1135, 30] on button "Save as" at bounding box center [1130, 30] width 109 height 33
